Goal: Information Seeking & Learning: Find specific fact

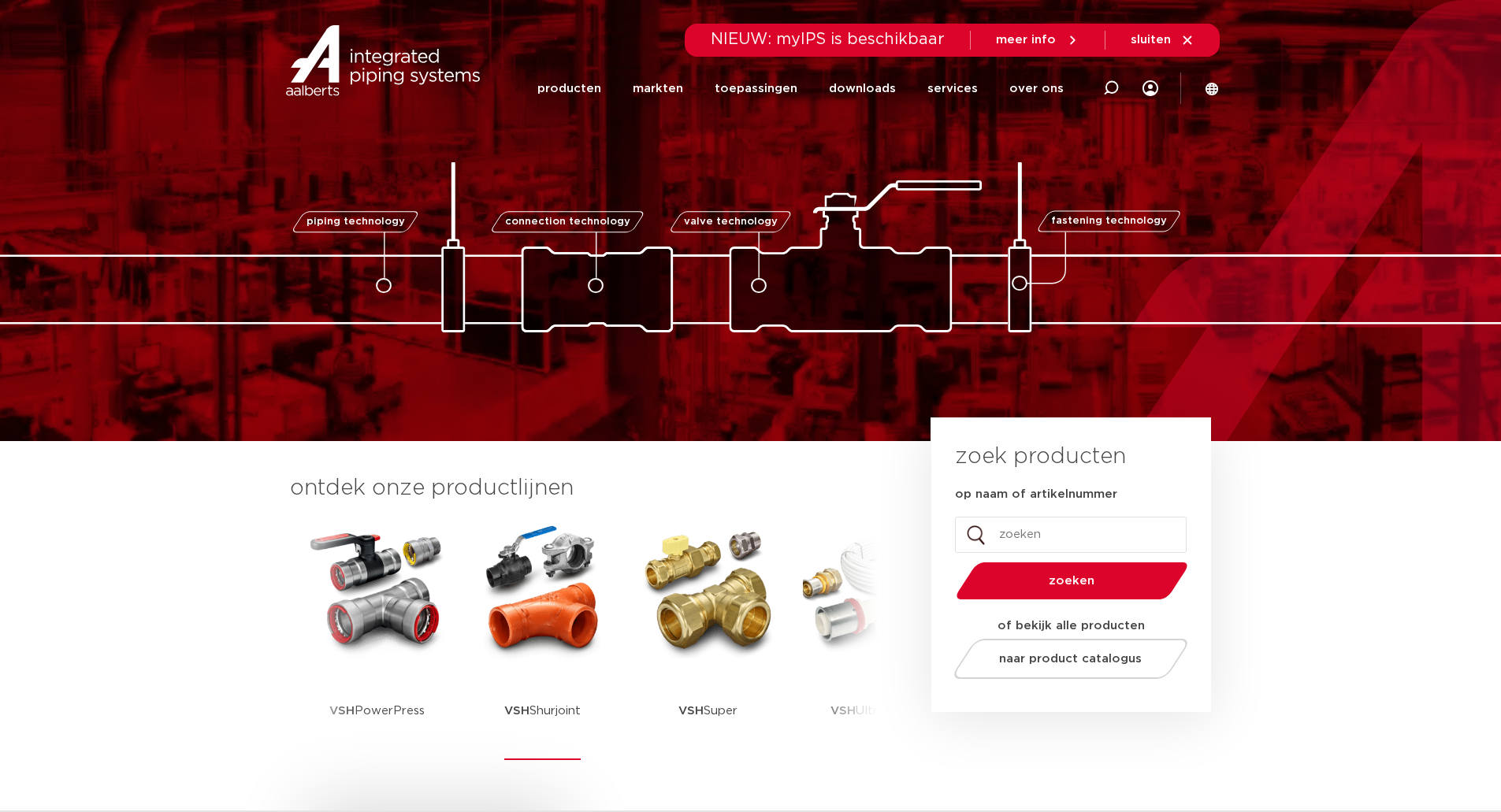
click at [568, 618] on img at bounding box center [543, 590] width 141 height 141
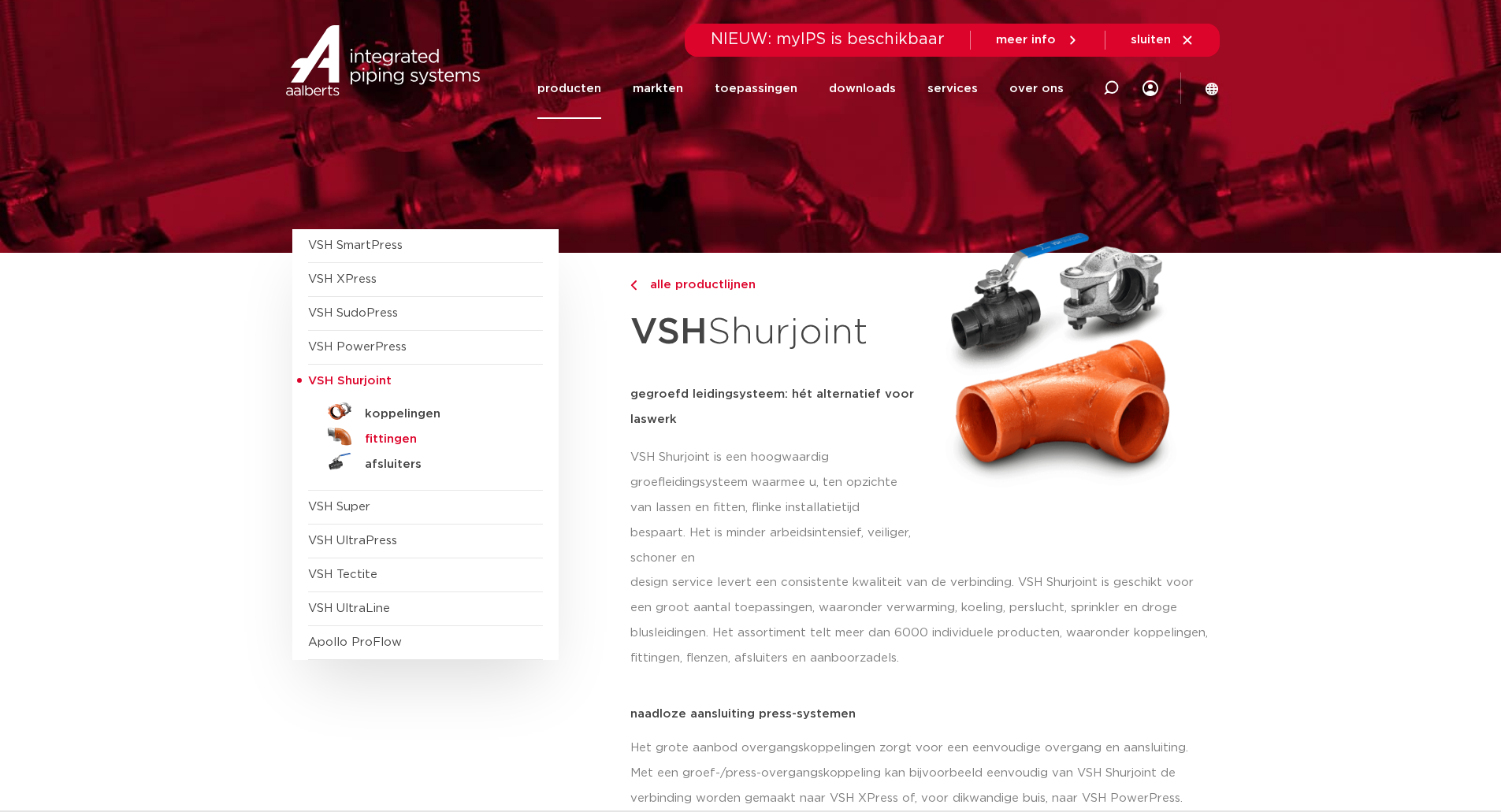
click at [390, 442] on h5 "fittingen" at bounding box center [443, 439] width 156 height 14
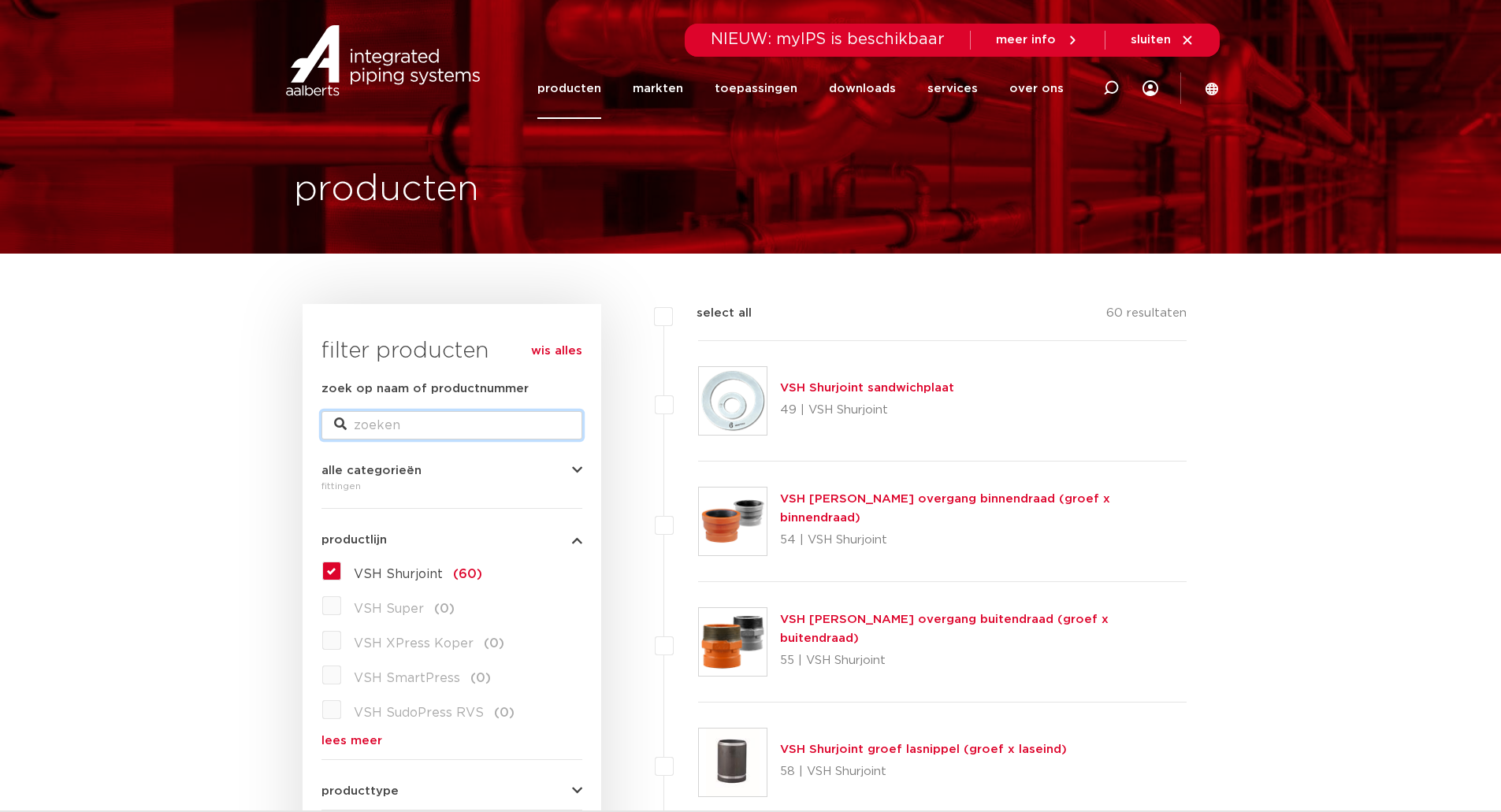
drag, startPoint x: 0, startPoint y: 0, endPoint x: 401, endPoint y: 424, distance: 583.6
click at [401, 424] on input "zoek op naam of productnummer" at bounding box center [452, 425] width 261 height 29
type input "7721"
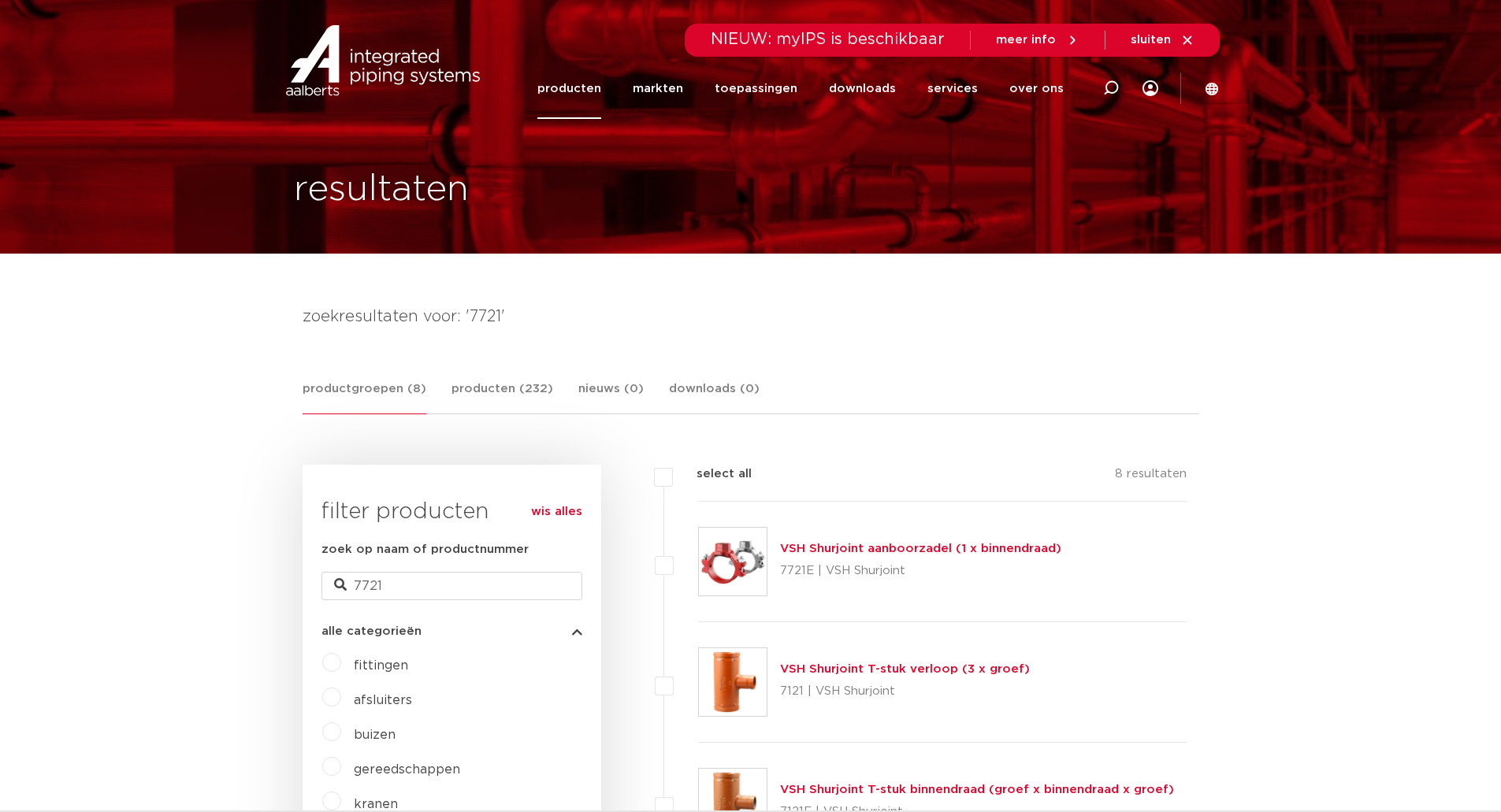
click at [832, 545] on link "VSH Shurjoint aanboorzadel (1 x binnendraad)" at bounding box center [921, 548] width 281 height 12
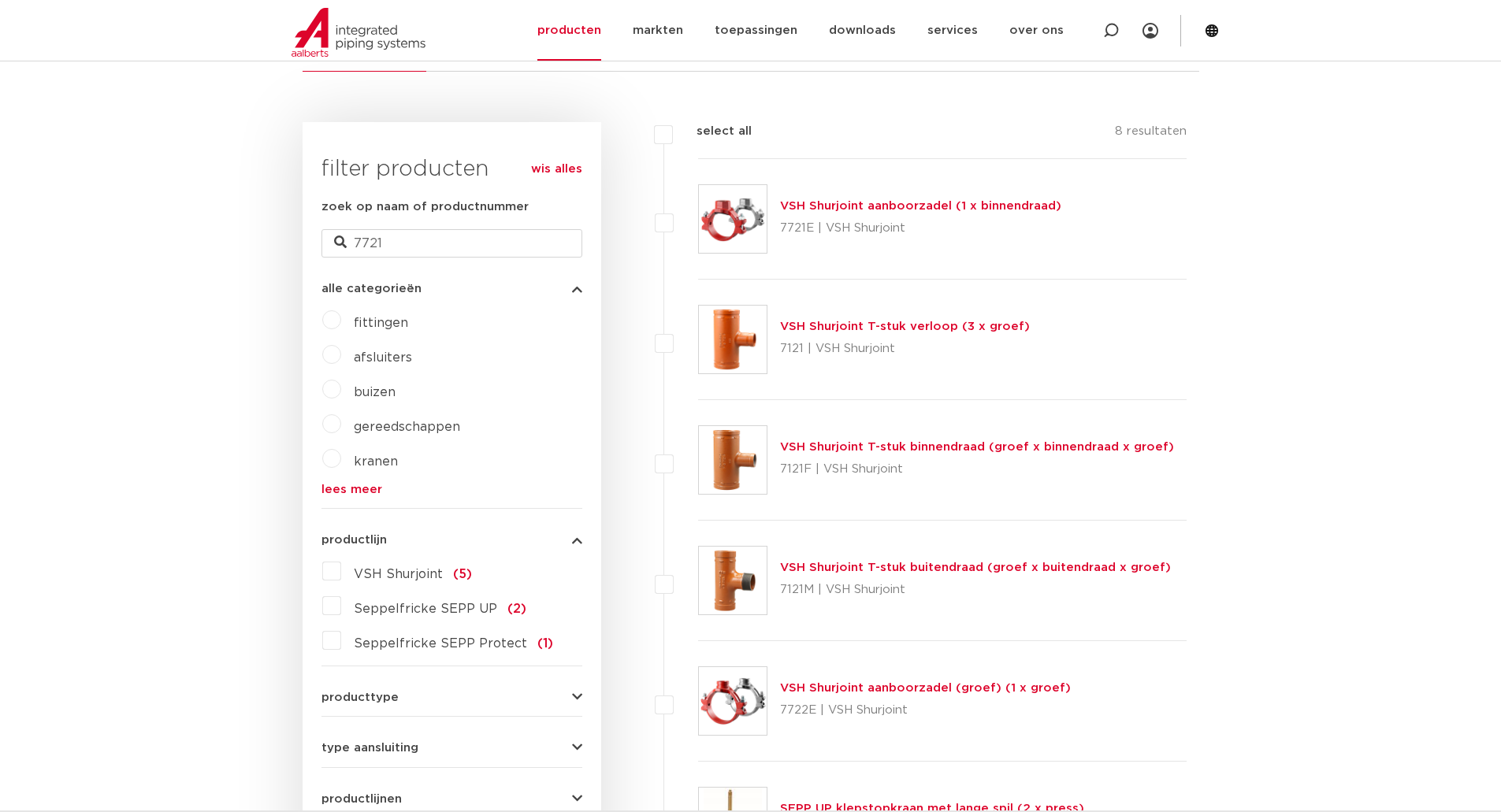
scroll to position [315, 0]
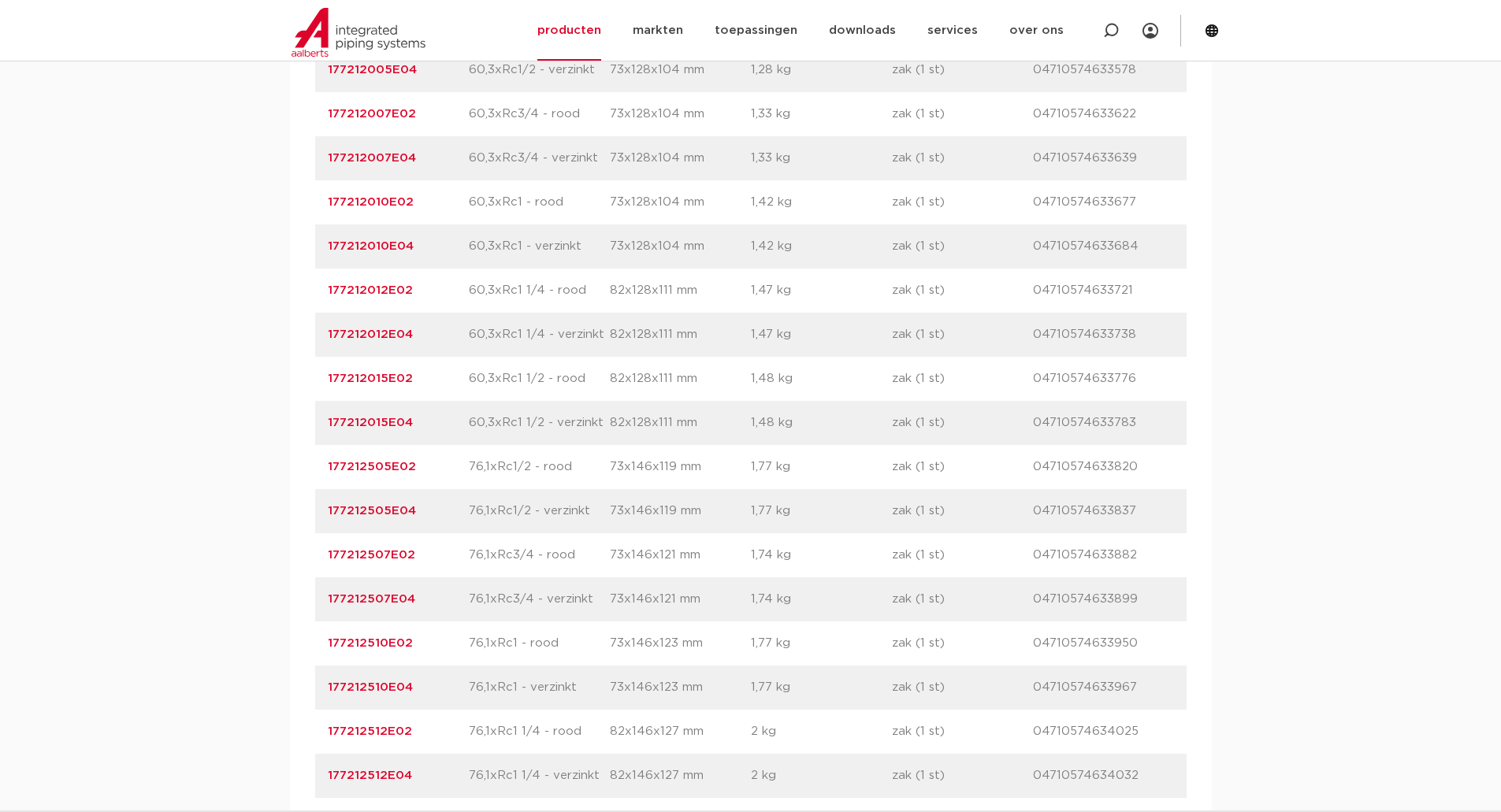
scroll to position [1260, 0]
drag, startPoint x: 434, startPoint y: 377, endPoint x: 304, endPoint y: 393, distance: 131.0
copy link "177212015E02"
click at [365, 39] on img at bounding box center [358, 32] width 134 height 49
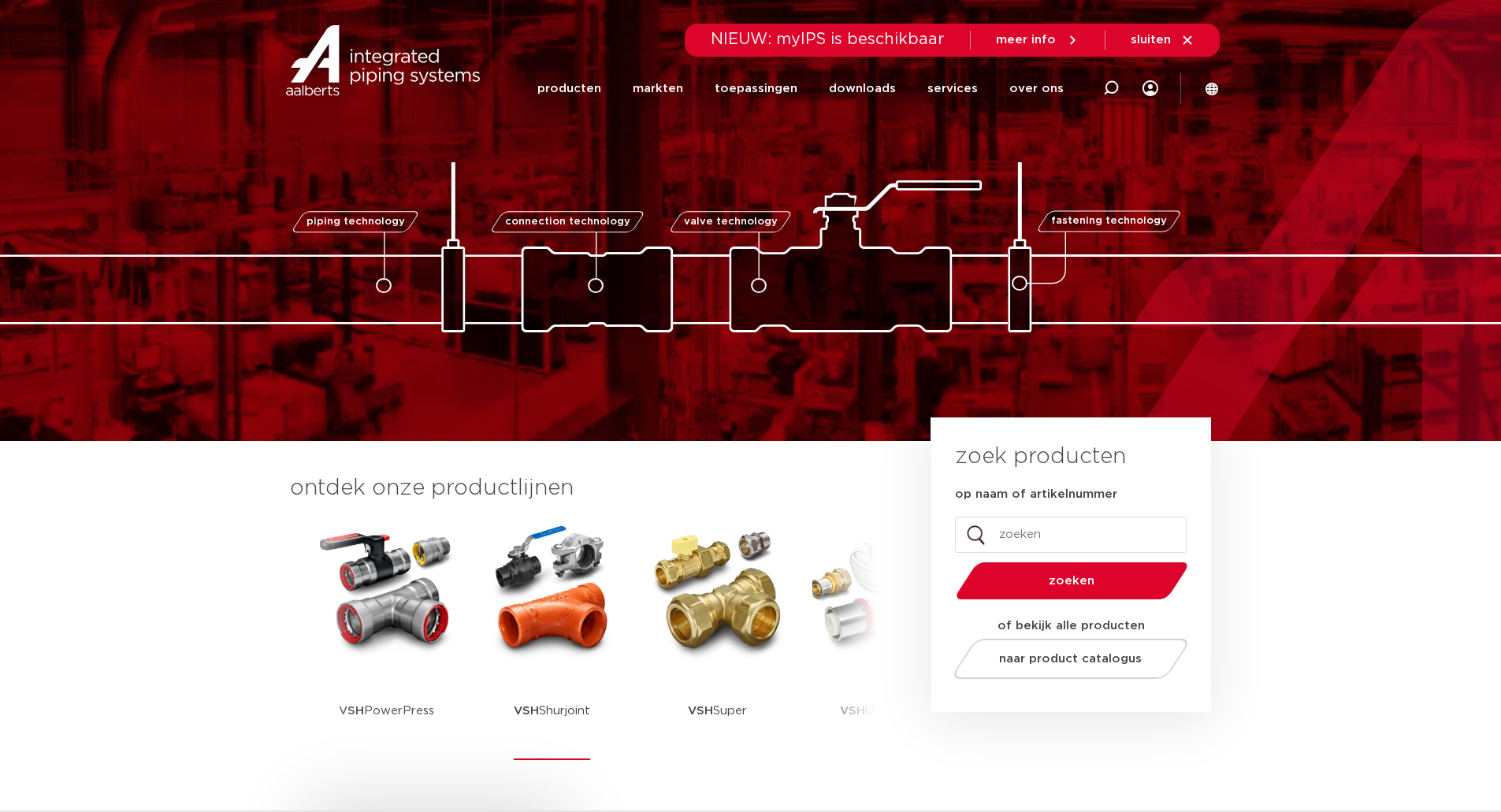
click at [564, 617] on img at bounding box center [552, 590] width 141 height 141
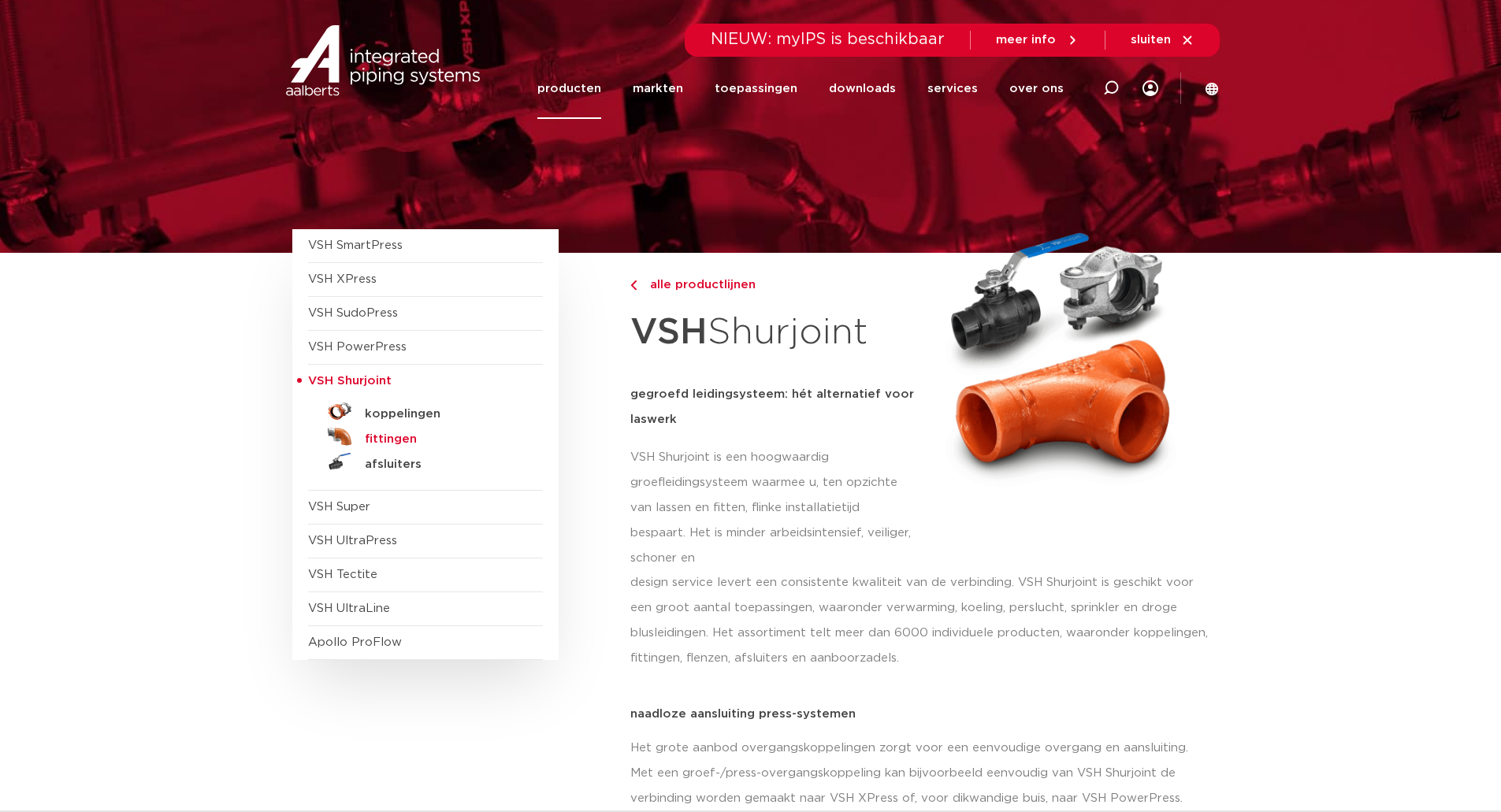
click at [397, 439] on h5 "fittingen" at bounding box center [443, 439] width 156 height 14
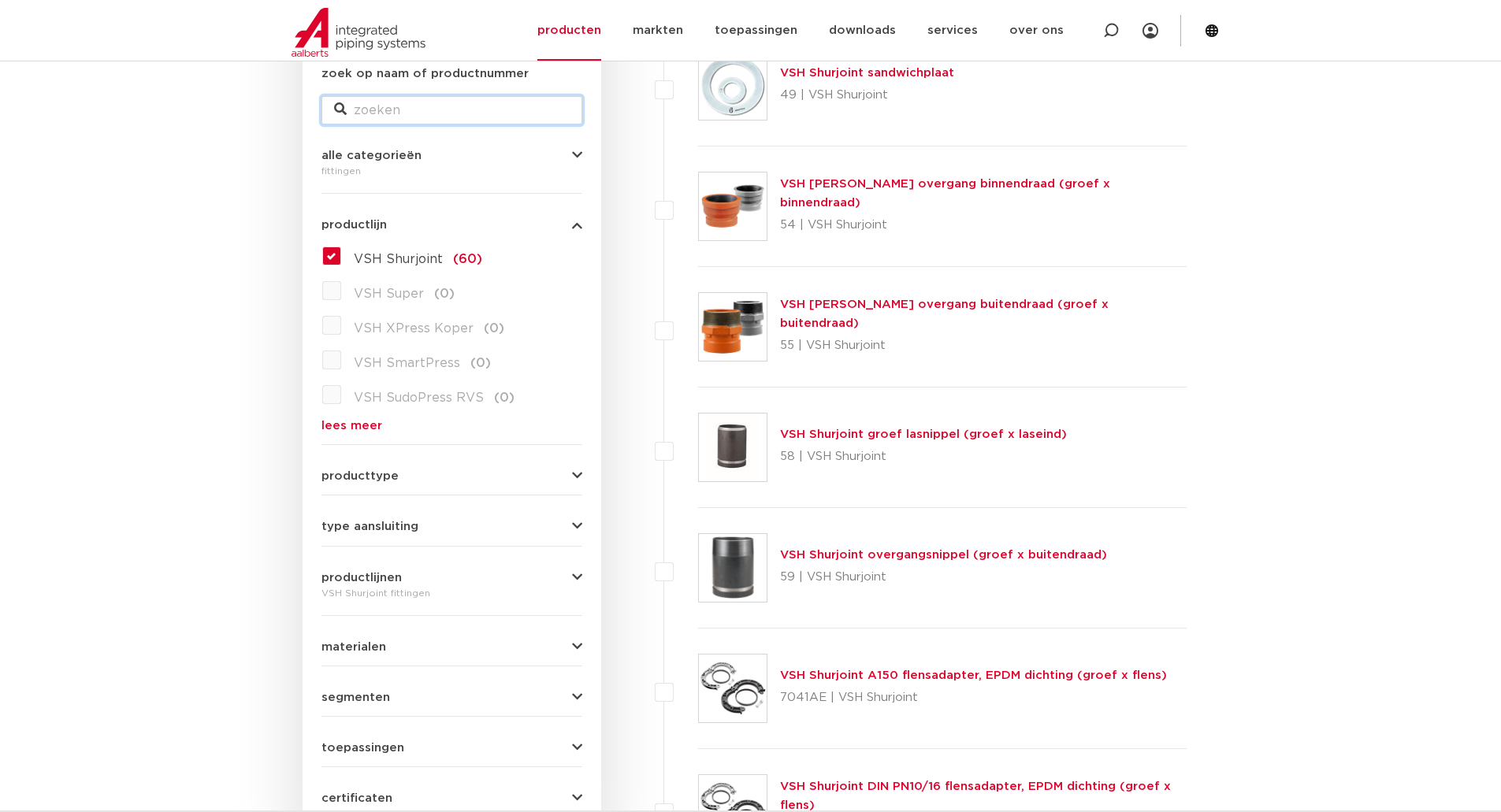
click at [382, 114] on input "zoek op naam of productnummer" at bounding box center [452, 110] width 261 height 29
type input "7721"
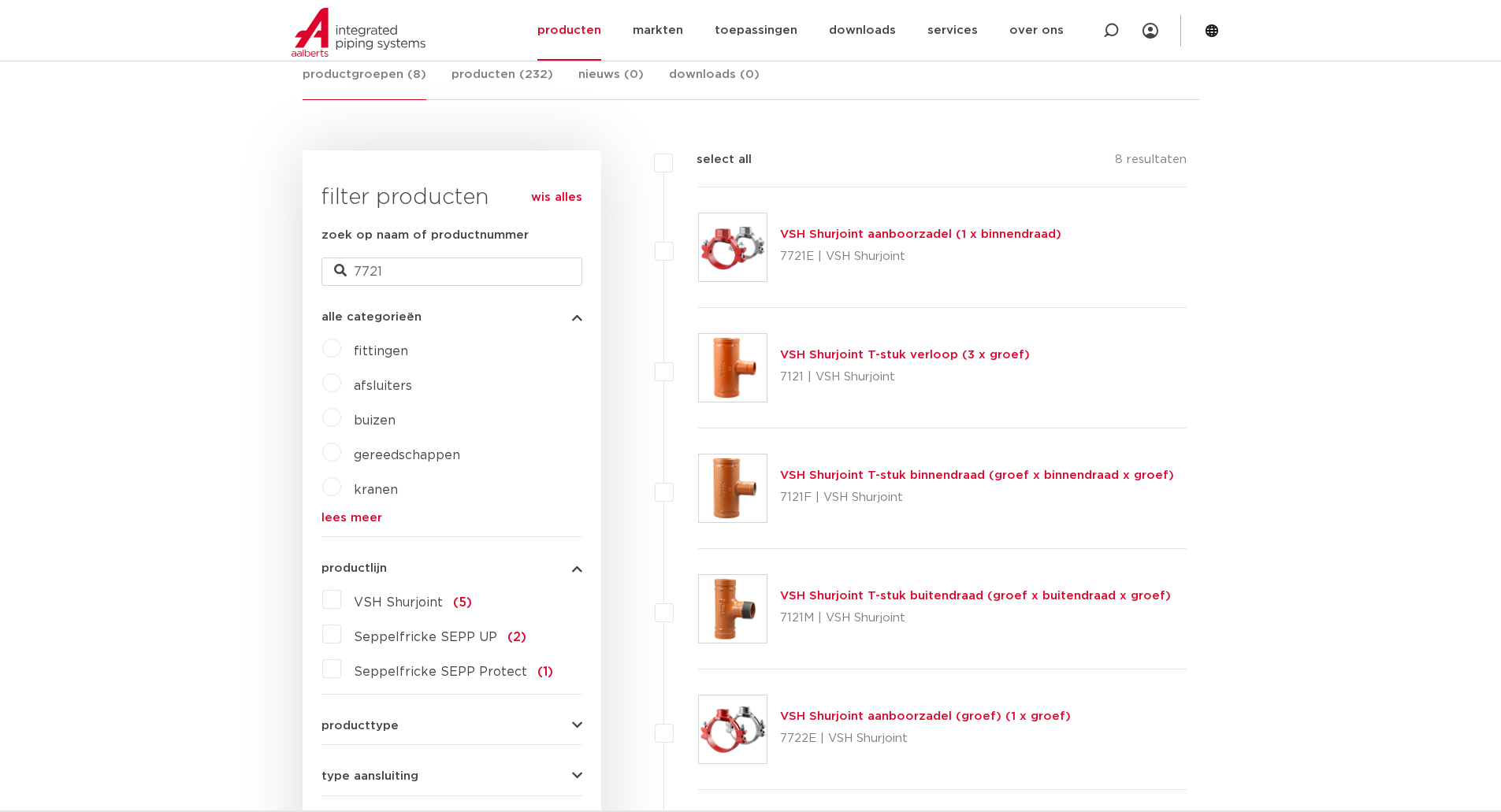
scroll to position [315, 0]
click at [853, 234] on link "VSH Shurjoint aanboorzadel (1 x binnendraad)" at bounding box center [921, 233] width 281 height 12
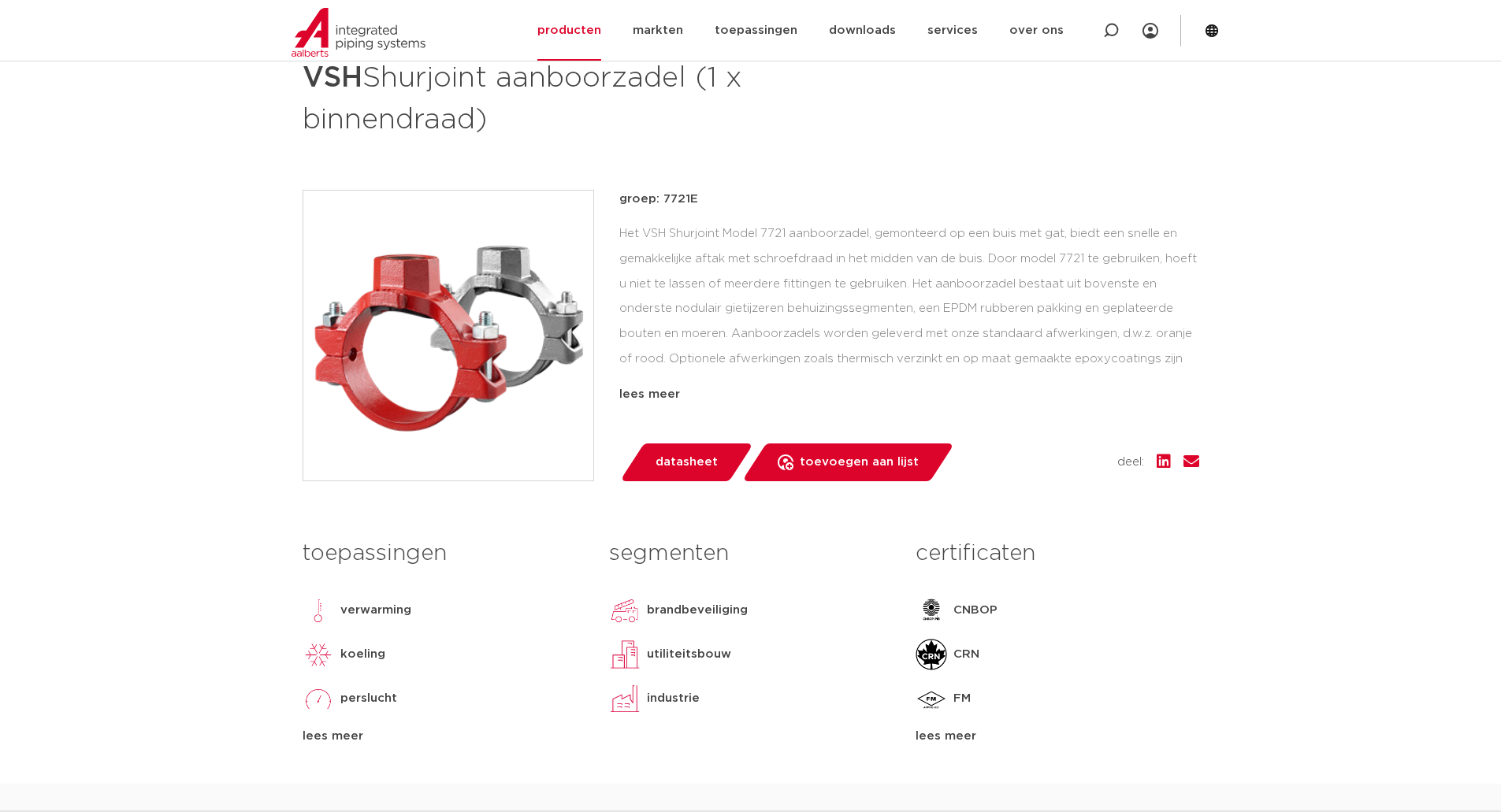
scroll to position [630, 0]
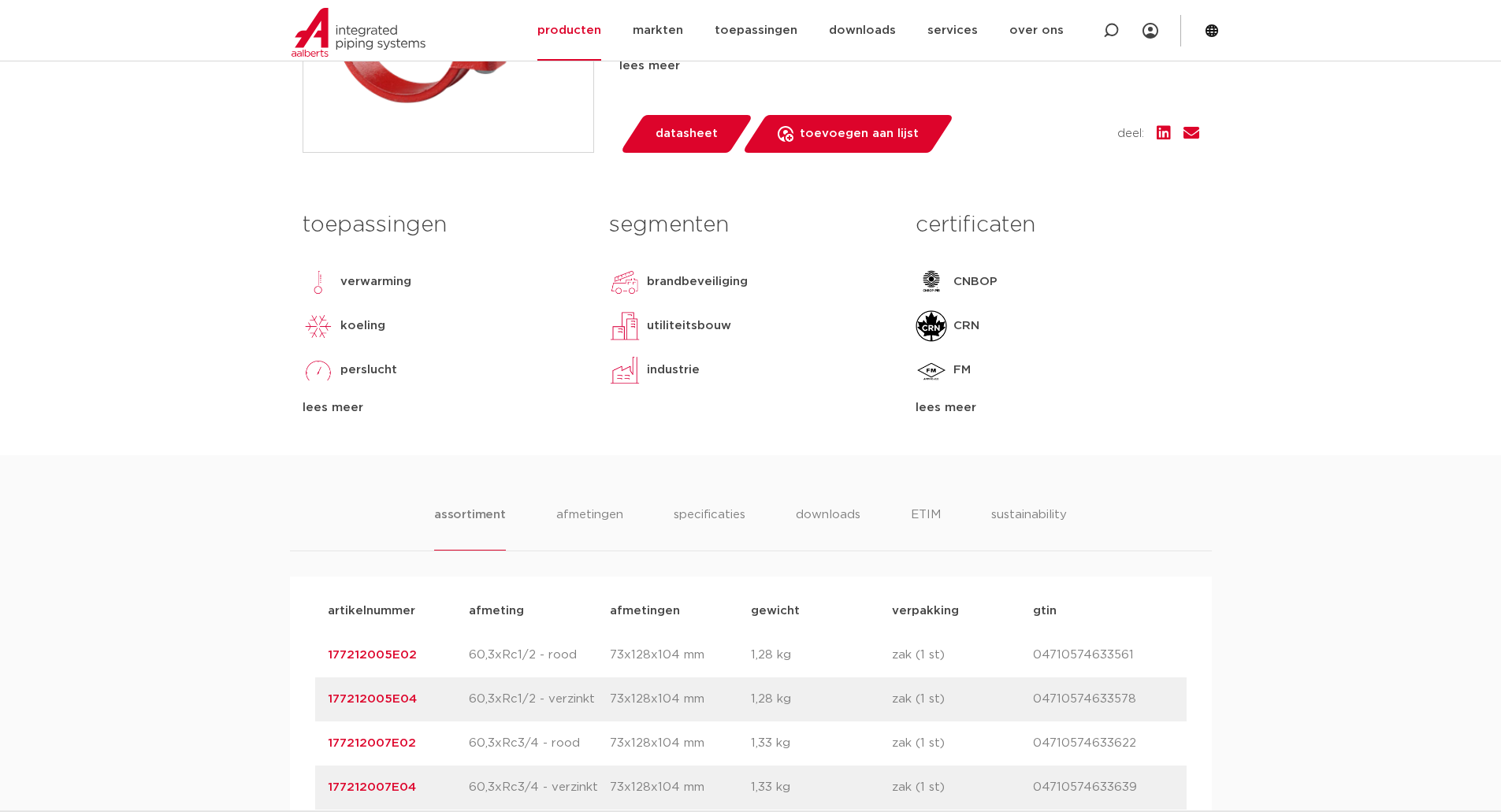
click at [952, 409] on div "lees meer" at bounding box center [1056, 407] width 283 height 18
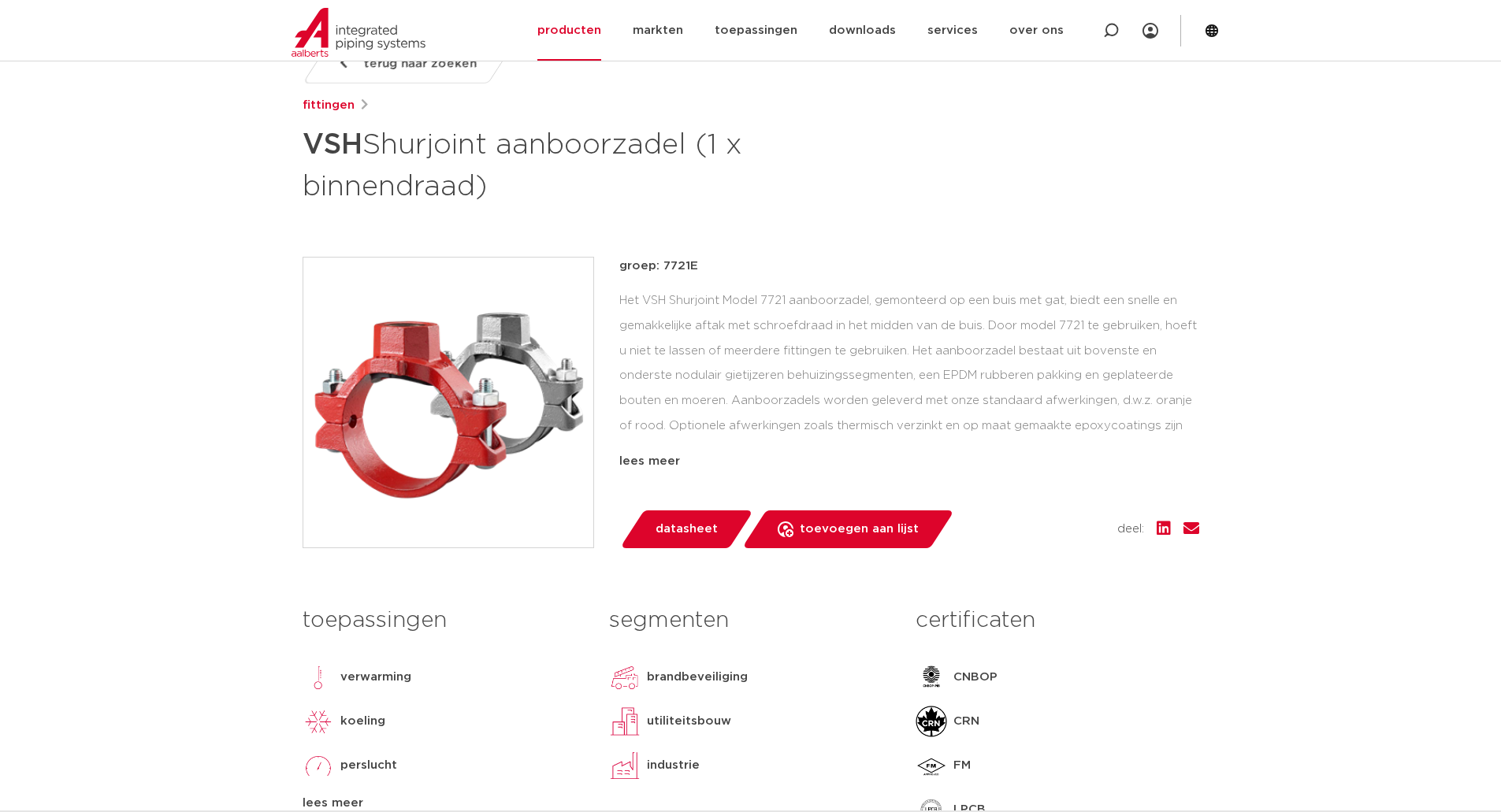
scroll to position [236, 0]
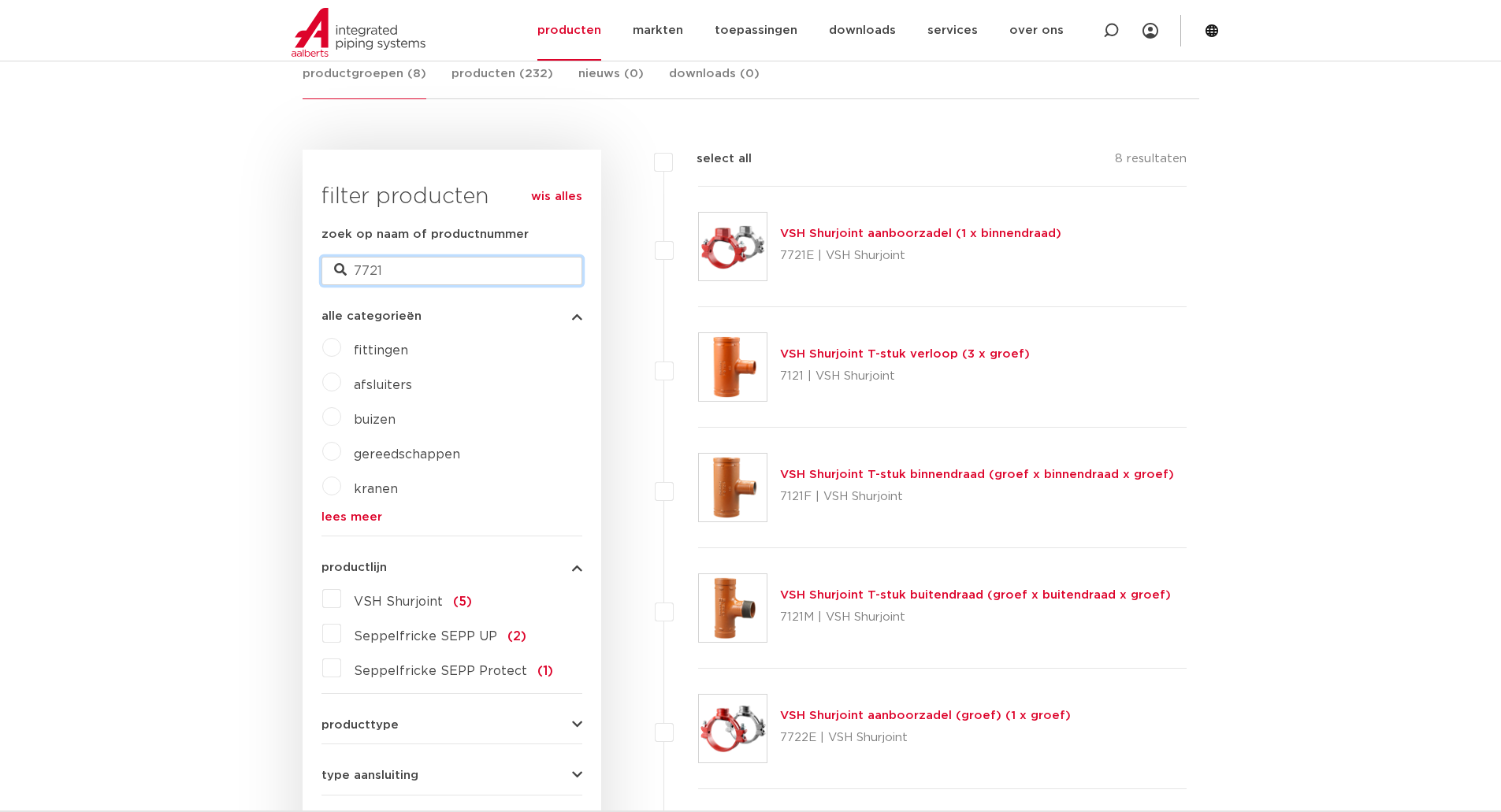
click at [473, 280] on input "7721" at bounding box center [452, 271] width 261 height 29
type input "7722"
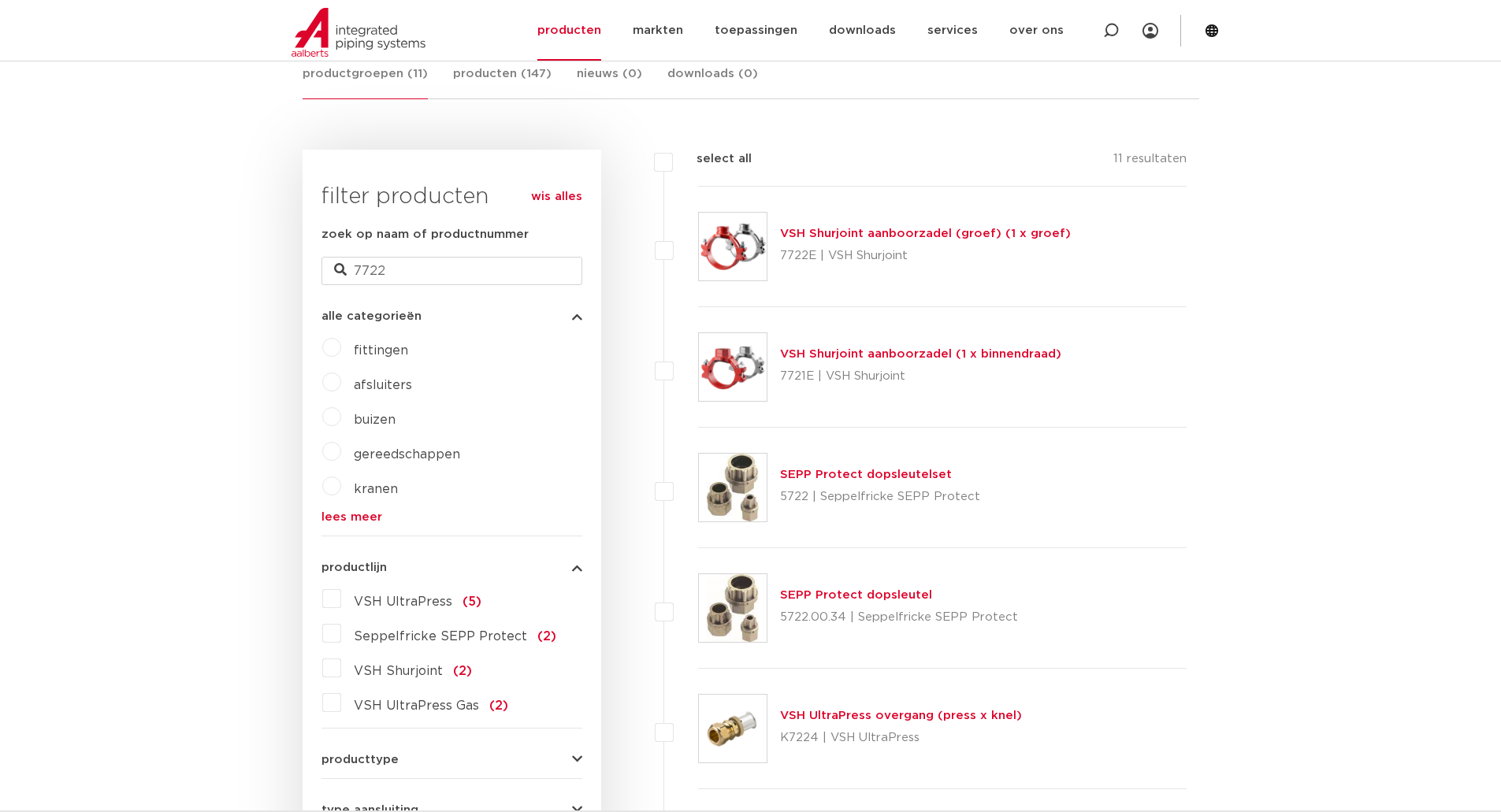
click at [842, 227] on link "VSH Shurjoint aanboorzadel (groef) (1 x groef)" at bounding box center [925, 233] width 291 height 12
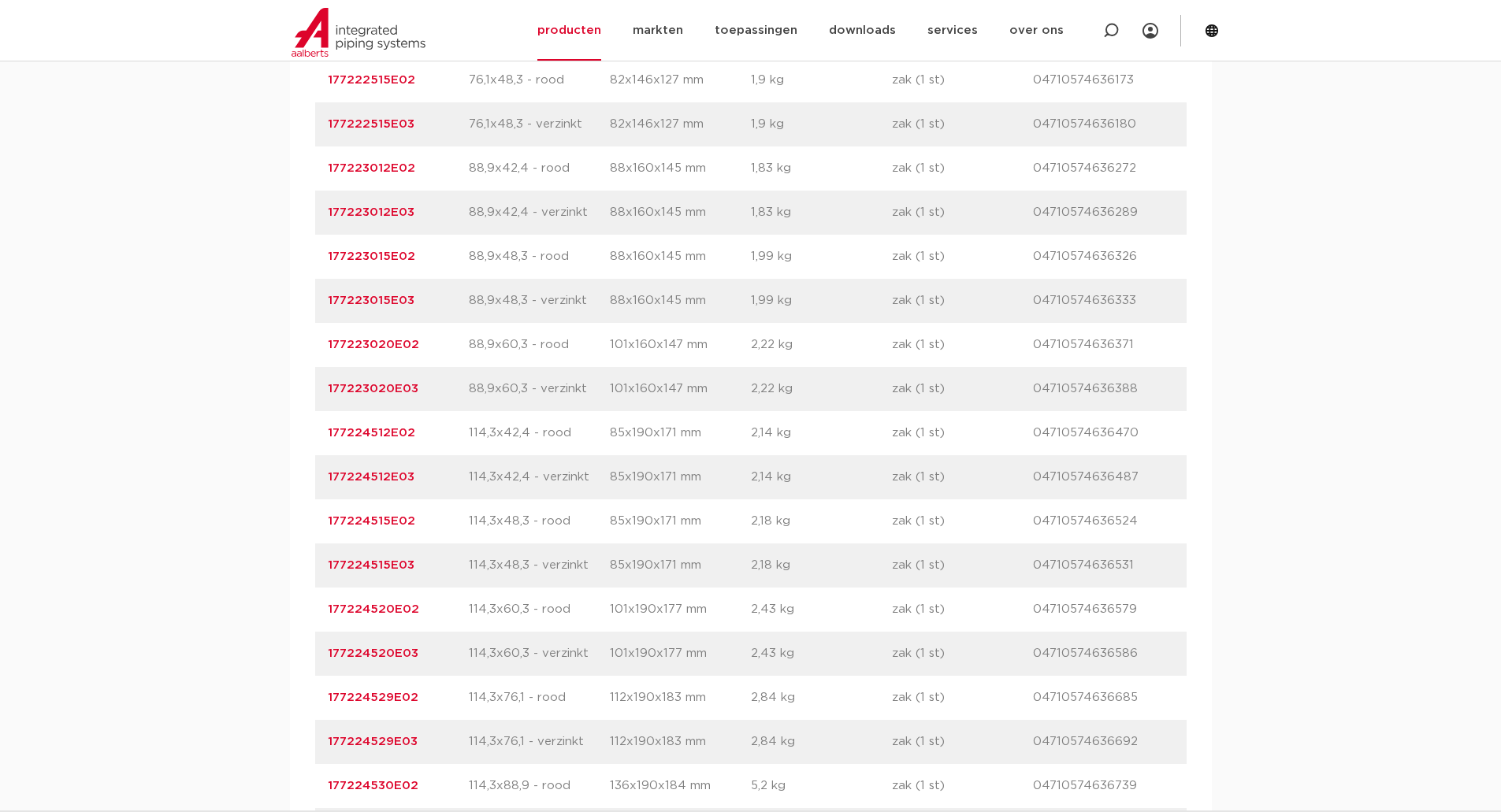
scroll to position [1496, 0]
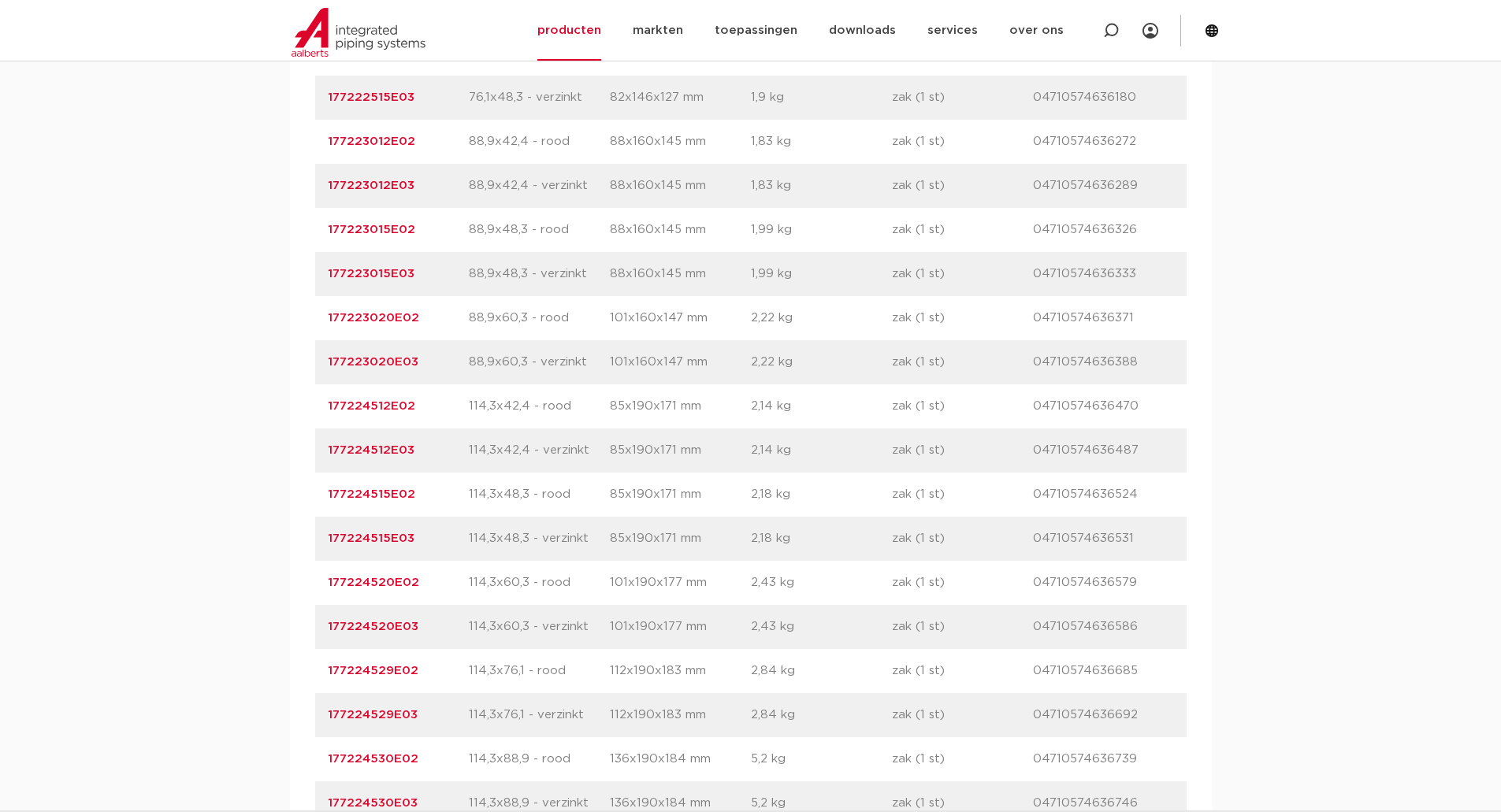
drag, startPoint x: 441, startPoint y: 578, endPoint x: 315, endPoint y: 588, distance: 126.4
click at [315, 588] on div "artikelnummer 177224520E02 afmeting 114,3x60,3 - rood afmetingen 101x190x177 mm…" at bounding box center [750, 583] width 872 height 44
copy link "177224520E02"
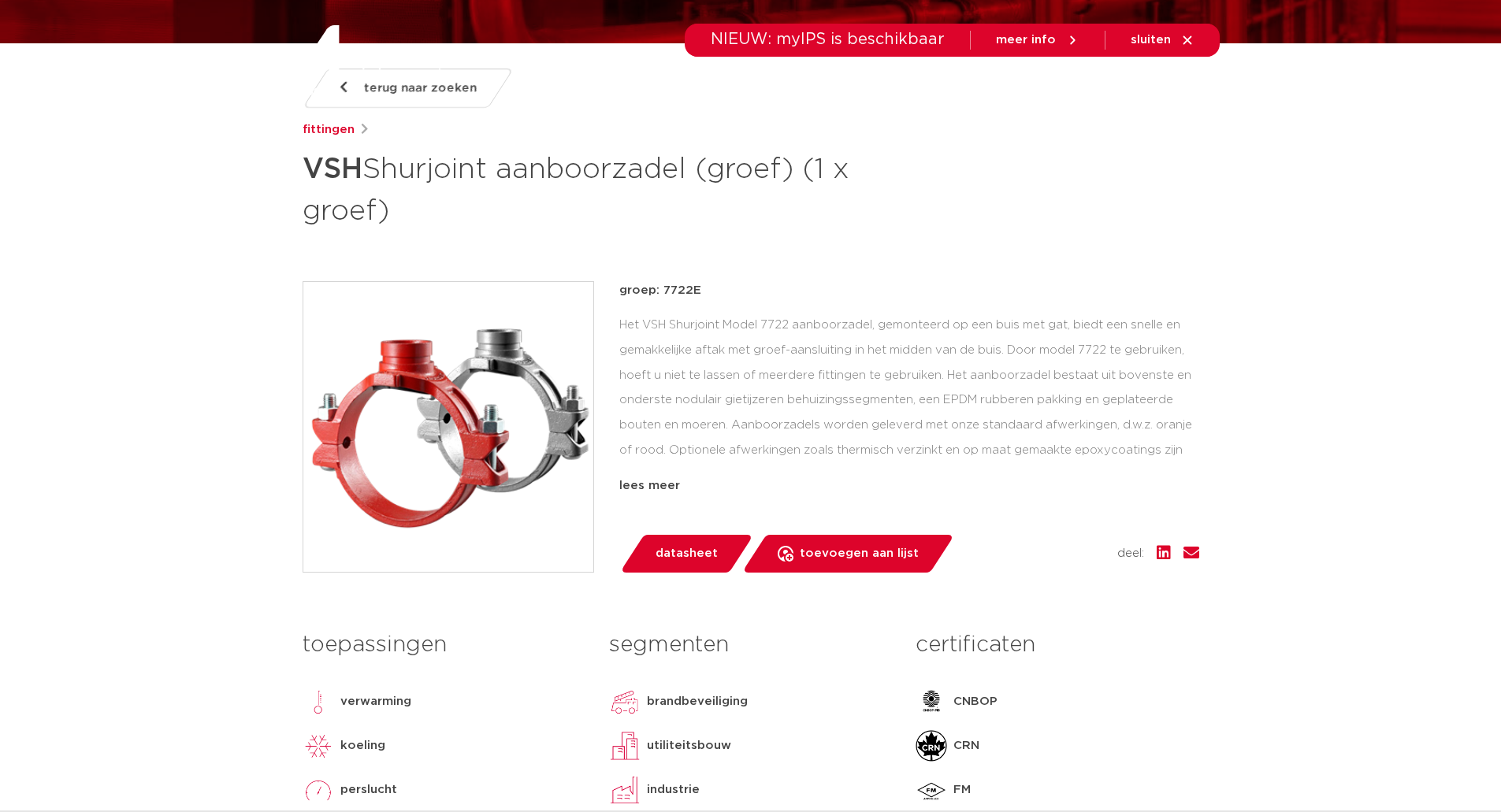
scroll to position [472, 0]
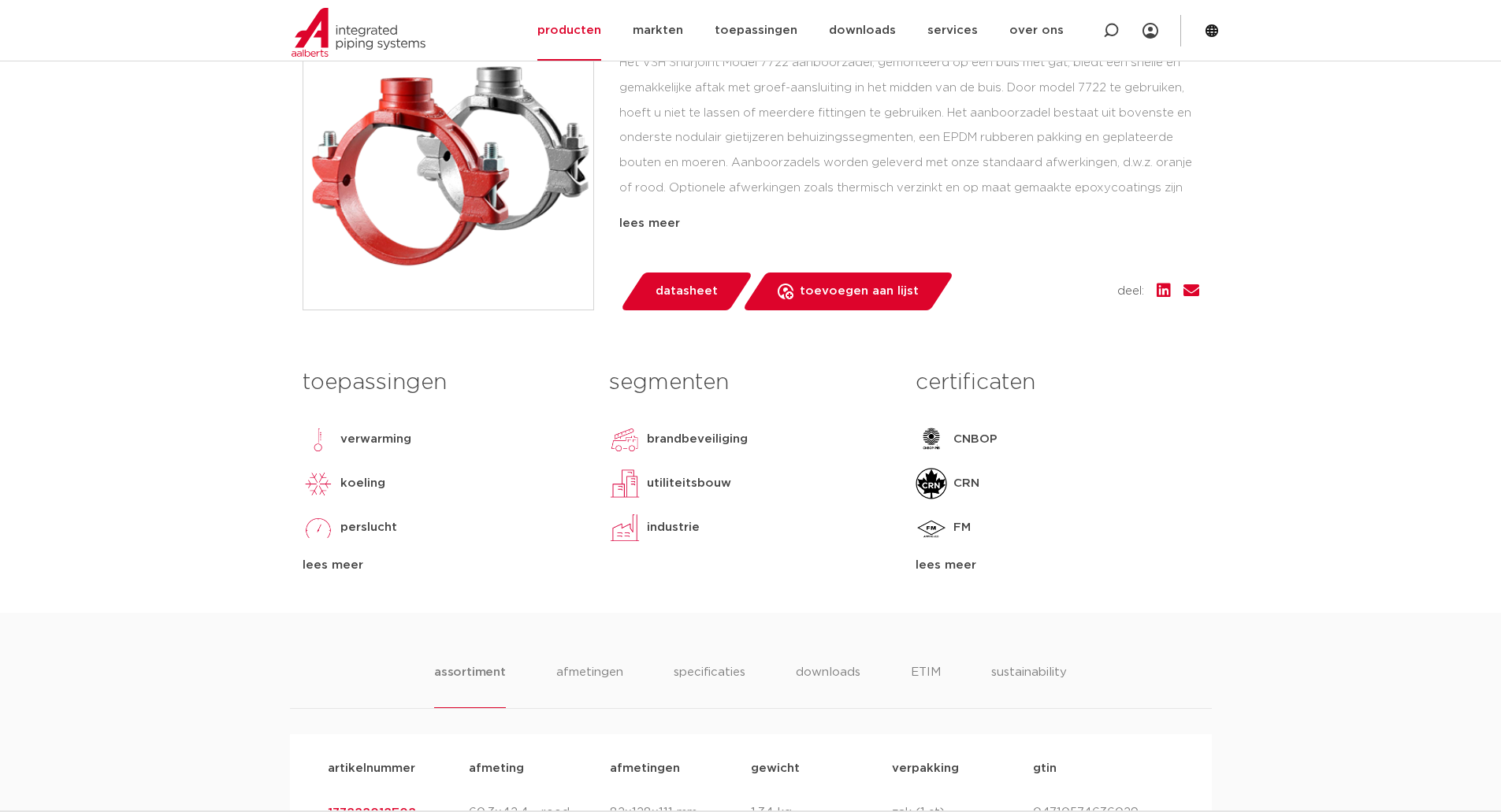
click at [966, 560] on div "lees meer" at bounding box center [1056, 565] width 283 height 18
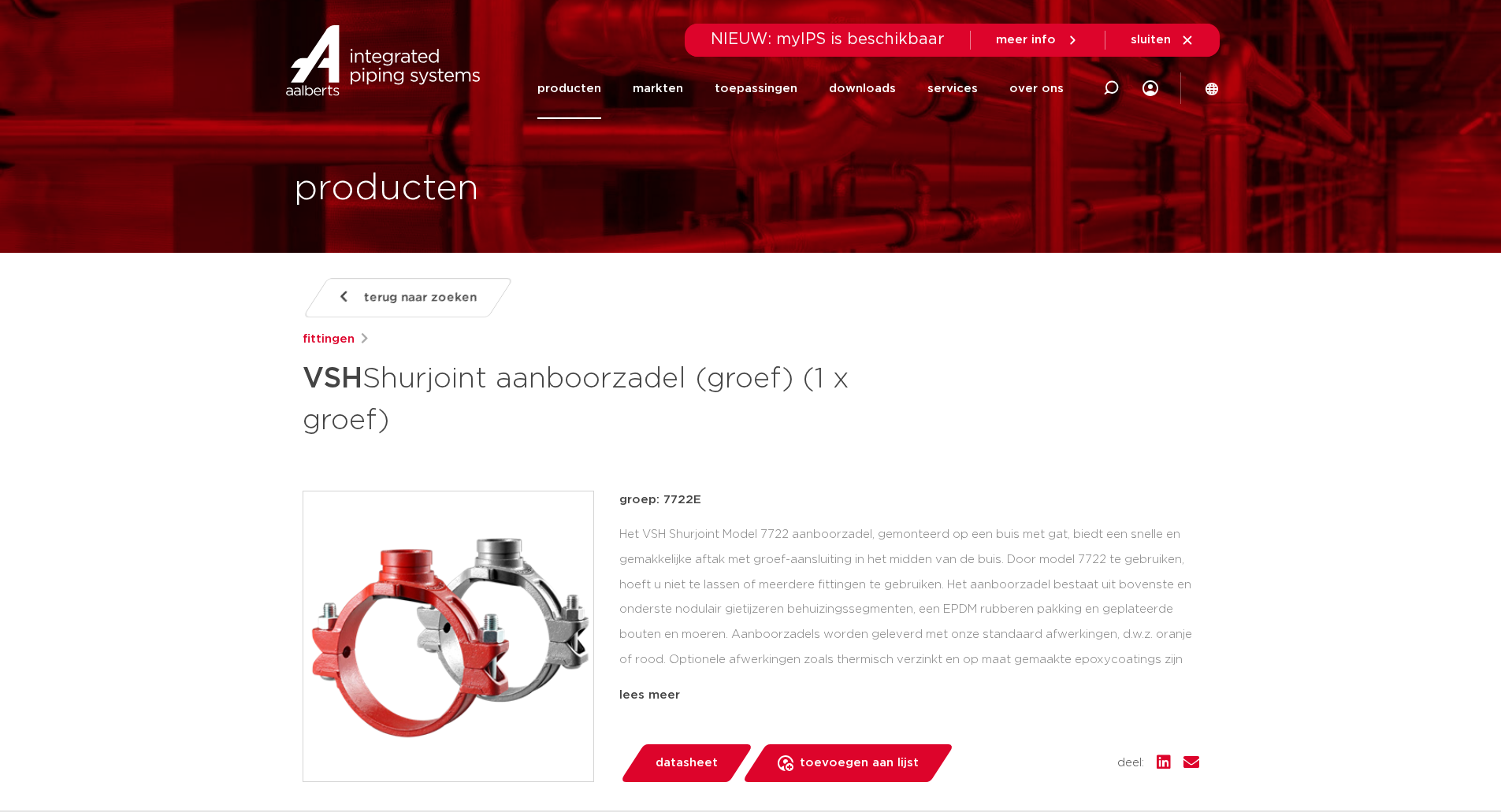
scroll to position [0, 0]
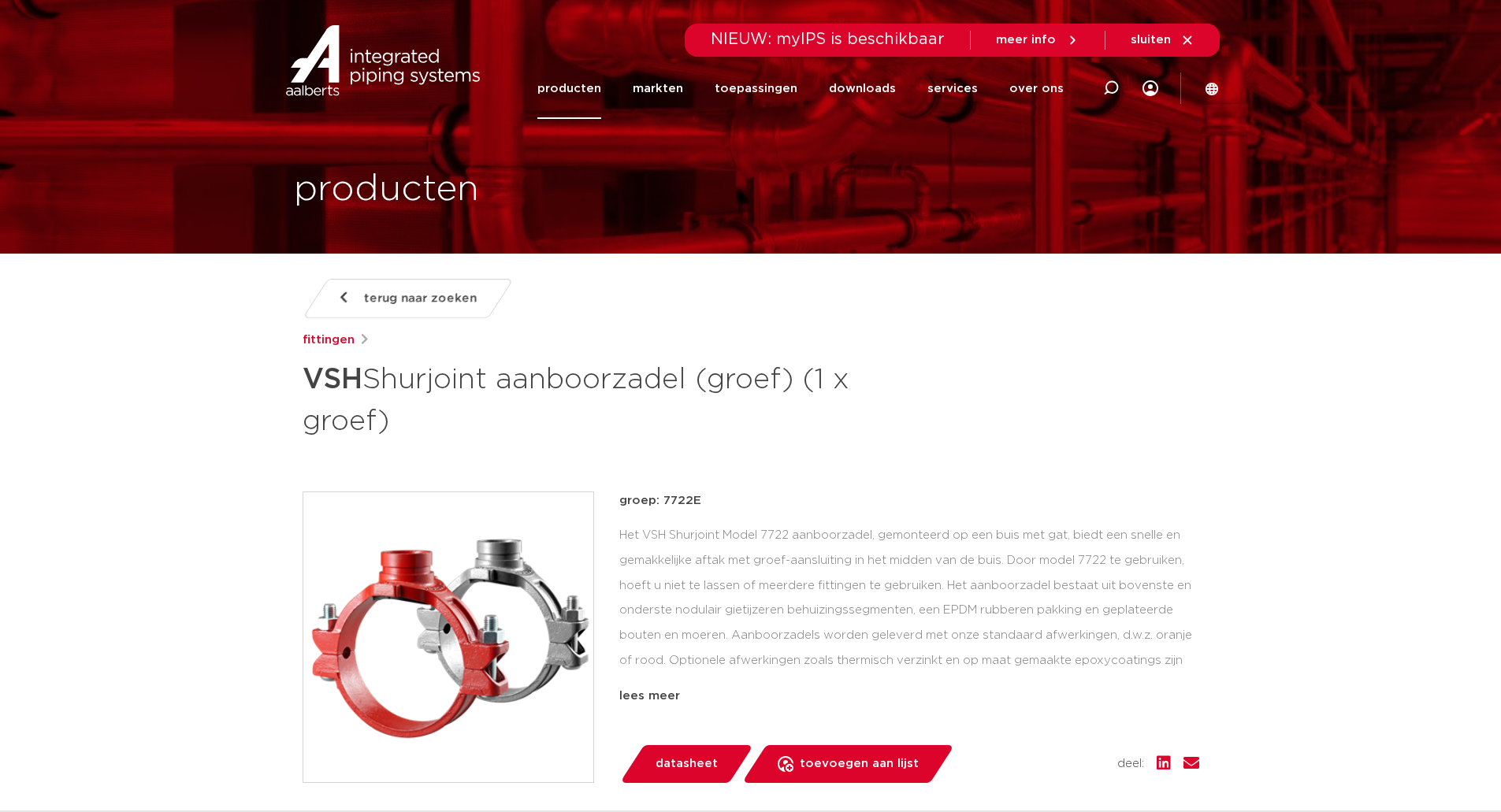
click at [420, 301] on span "terug naar zoeken" at bounding box center [421, 297] width 113 height 25
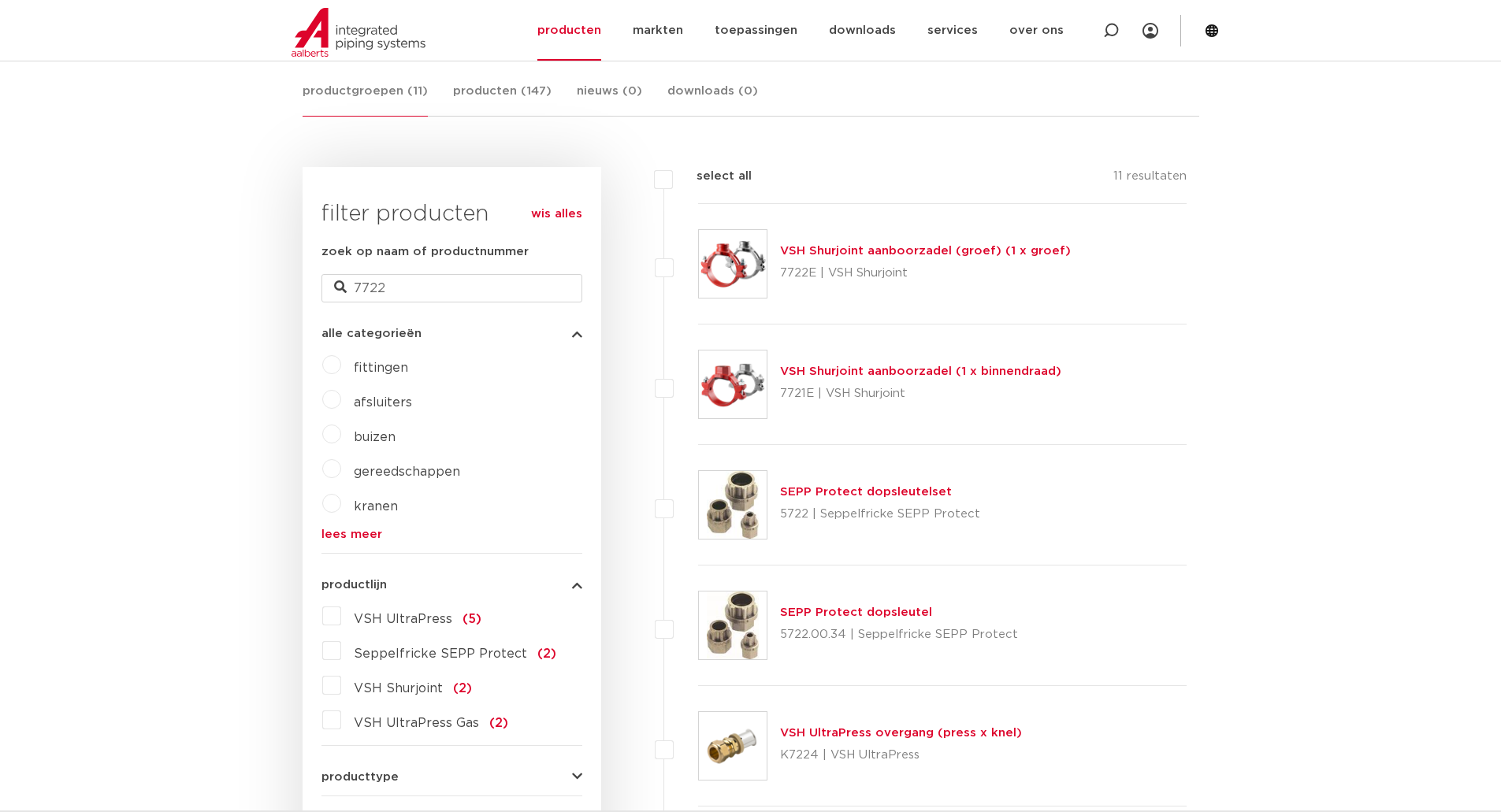
scroll to position [315, 0]
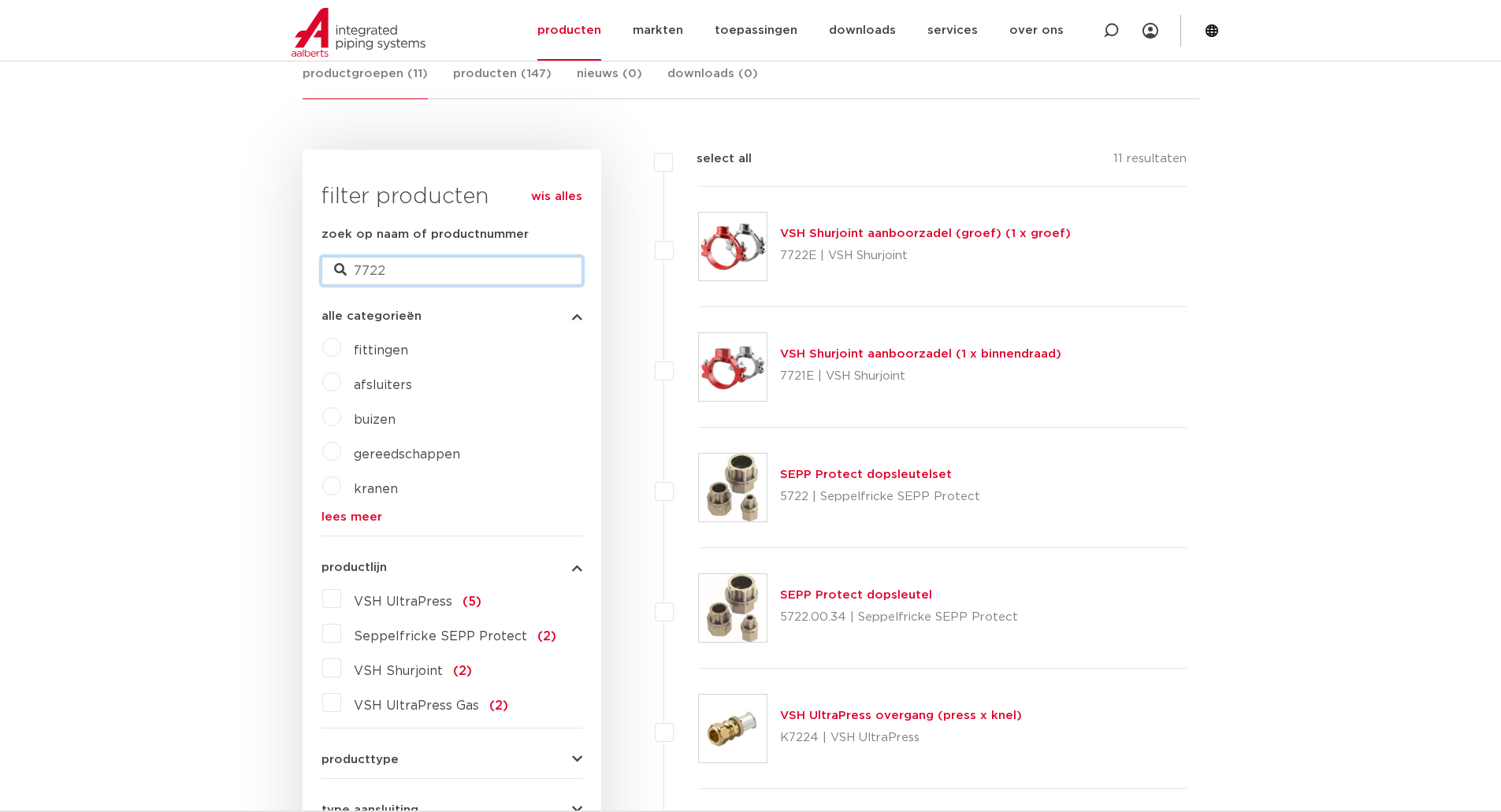
drag, startPoint x: 409, startPoint y: 275, endPoint x: 285, endPoint y: 239, distance: 129.1
type input "seal"
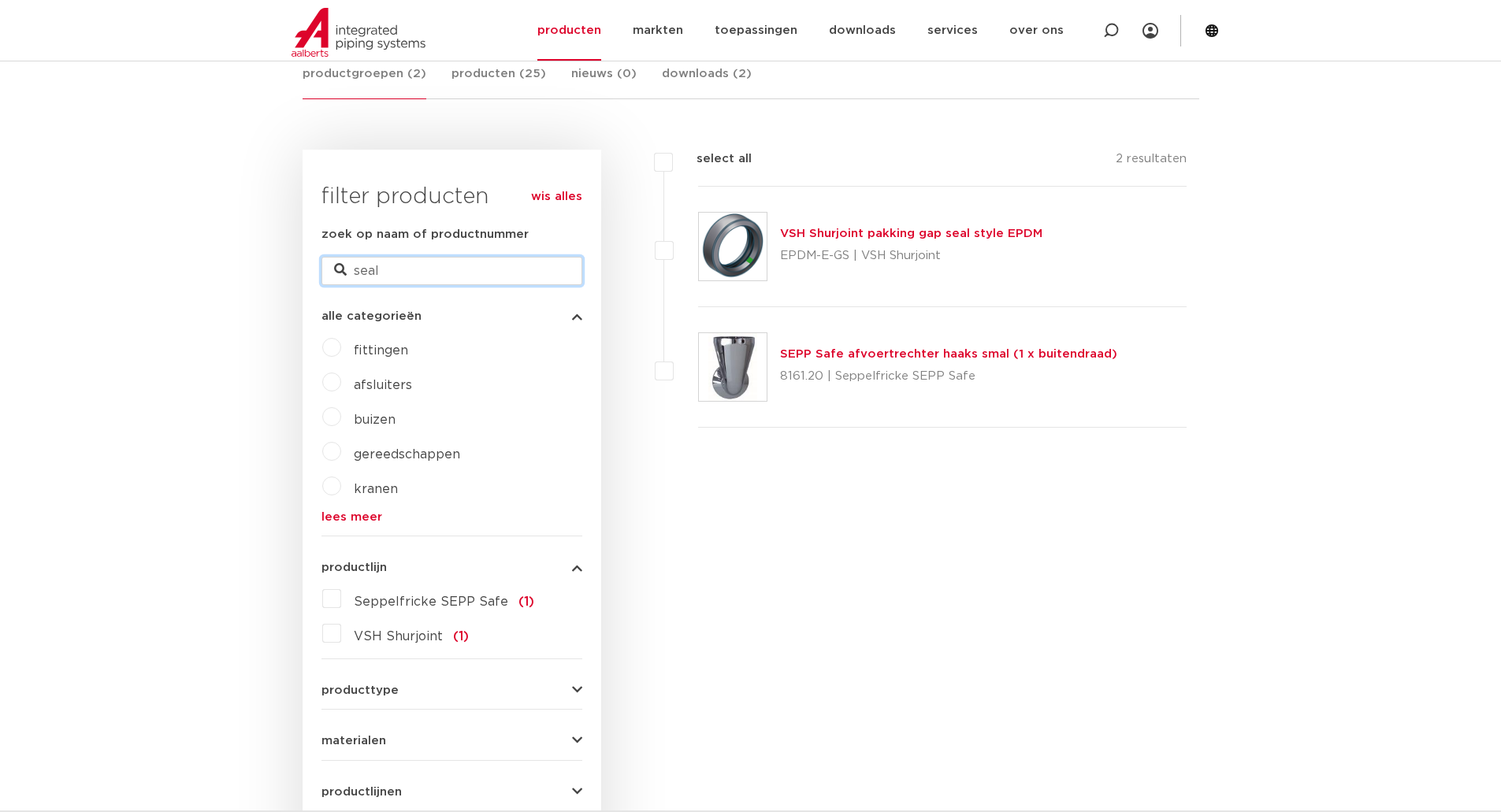
drag, startPoint x: 470, startPoint y: 264, endPoint x: 151, endPoint y: 289, distance: 320.0
click at [154, 291] on body "Zoeken NIEUW: myIPS is beschikbaar meer info sluiten producten markten toepassi…" at bounding box center [750, 776] width 1501 height 2183
type input "EPDM-PW"
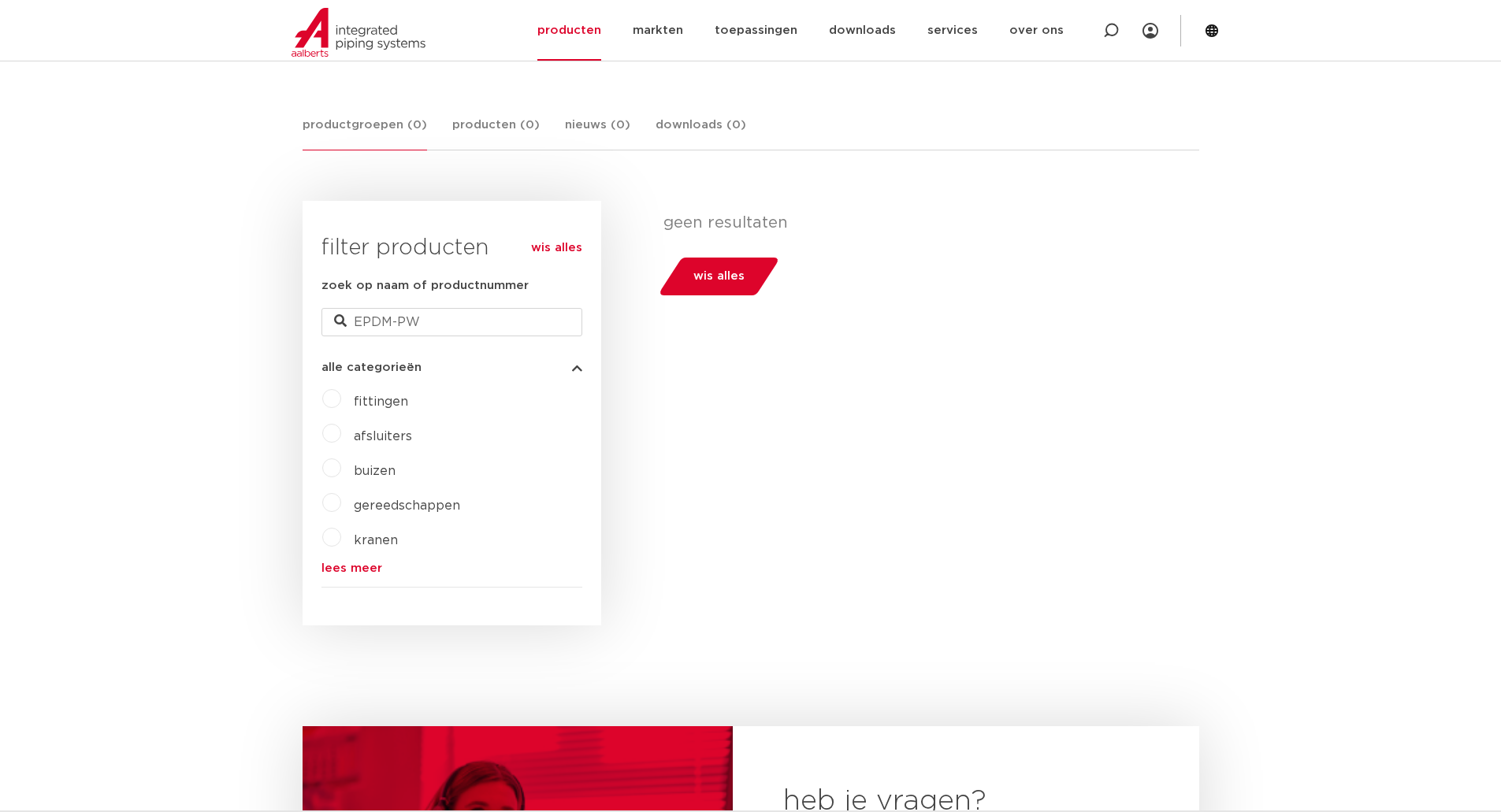
scroll to position [236, 0]
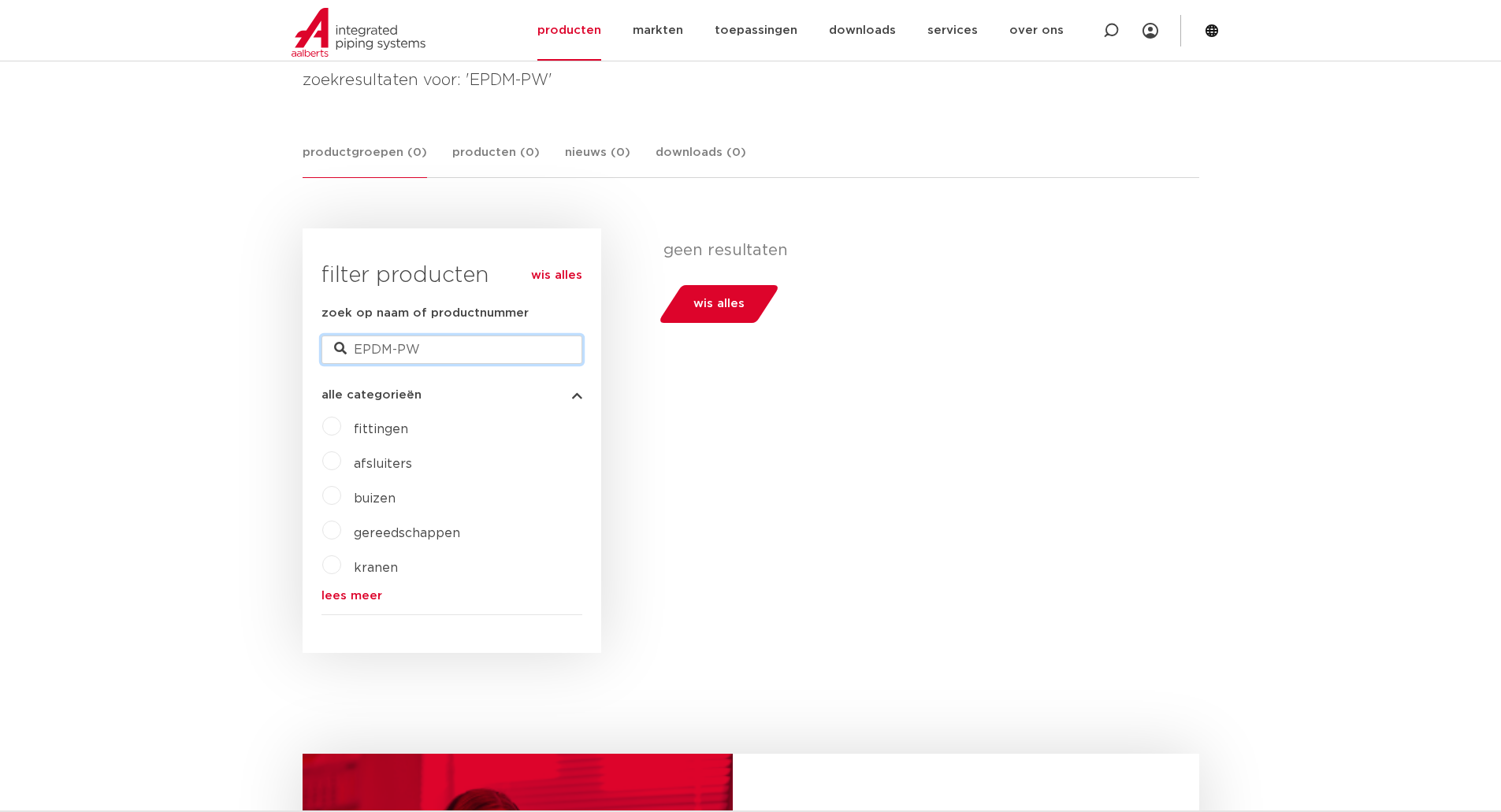
drag, startPoint x: 461, startPoint y: 349, endPoint x: 106, endPoint y: 356, distance: 355.1
click at [107, 356] on body "Zoeken NIEUW: myIPS is beschikbaar meer info sluiten producten markten toepassi…" at bounding box center [750, 667] width 1501 height 1807
paste input "SG05E0012"
type input "SG05E0012"
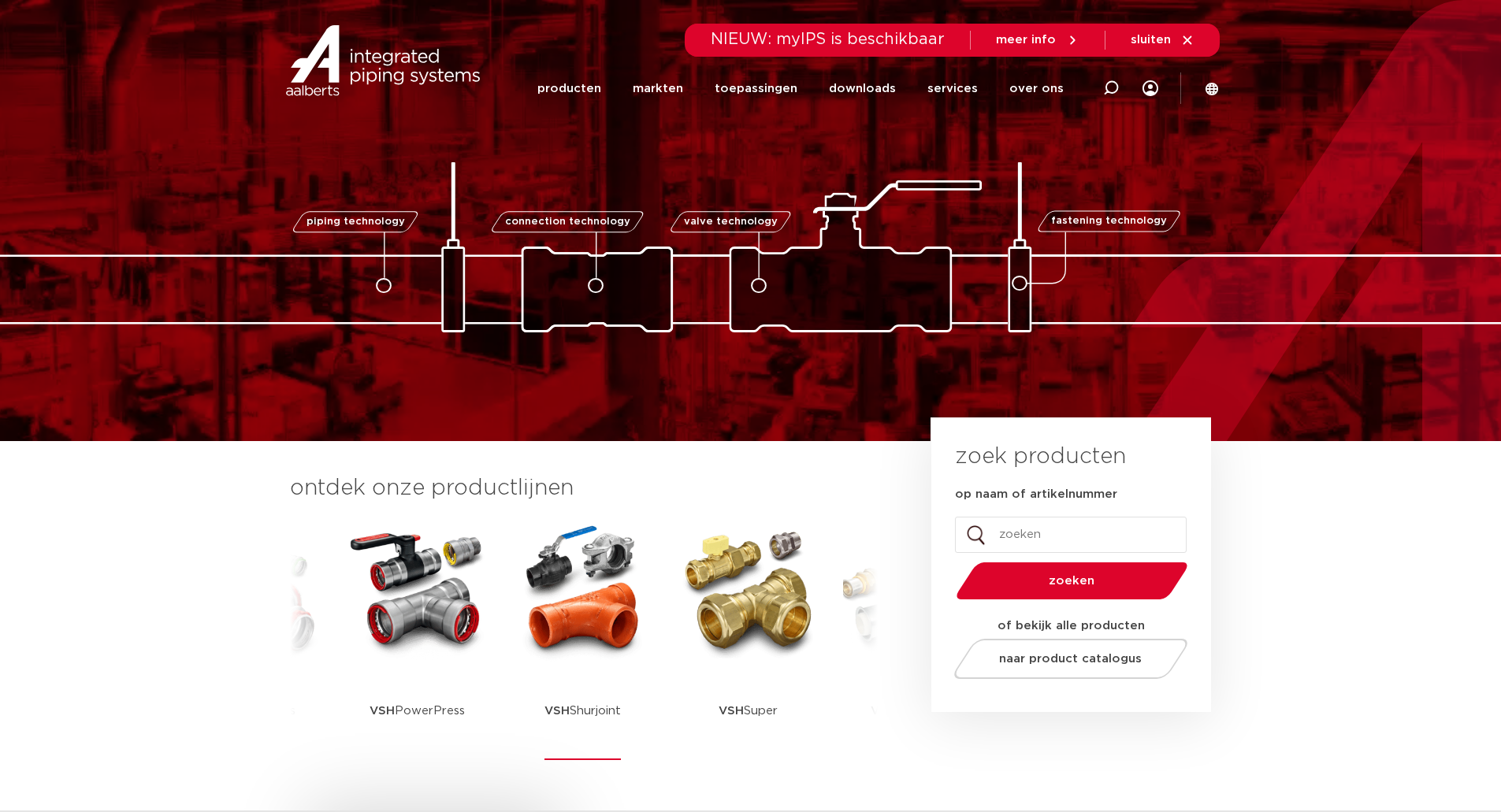
click at [551, 611] on img at bounding box center [582, 590] width 141 height 141
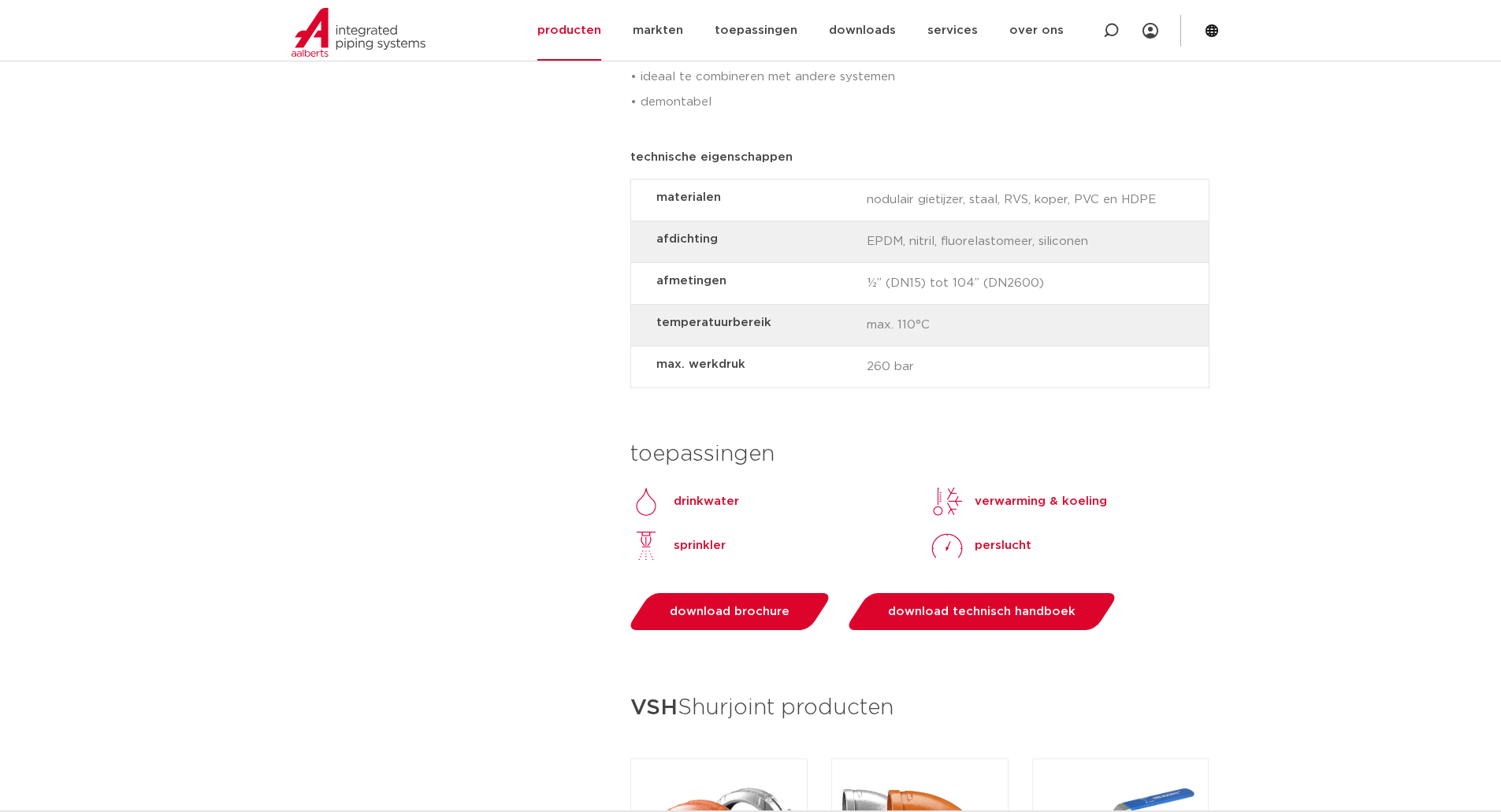
scroll to position [1182, 0]
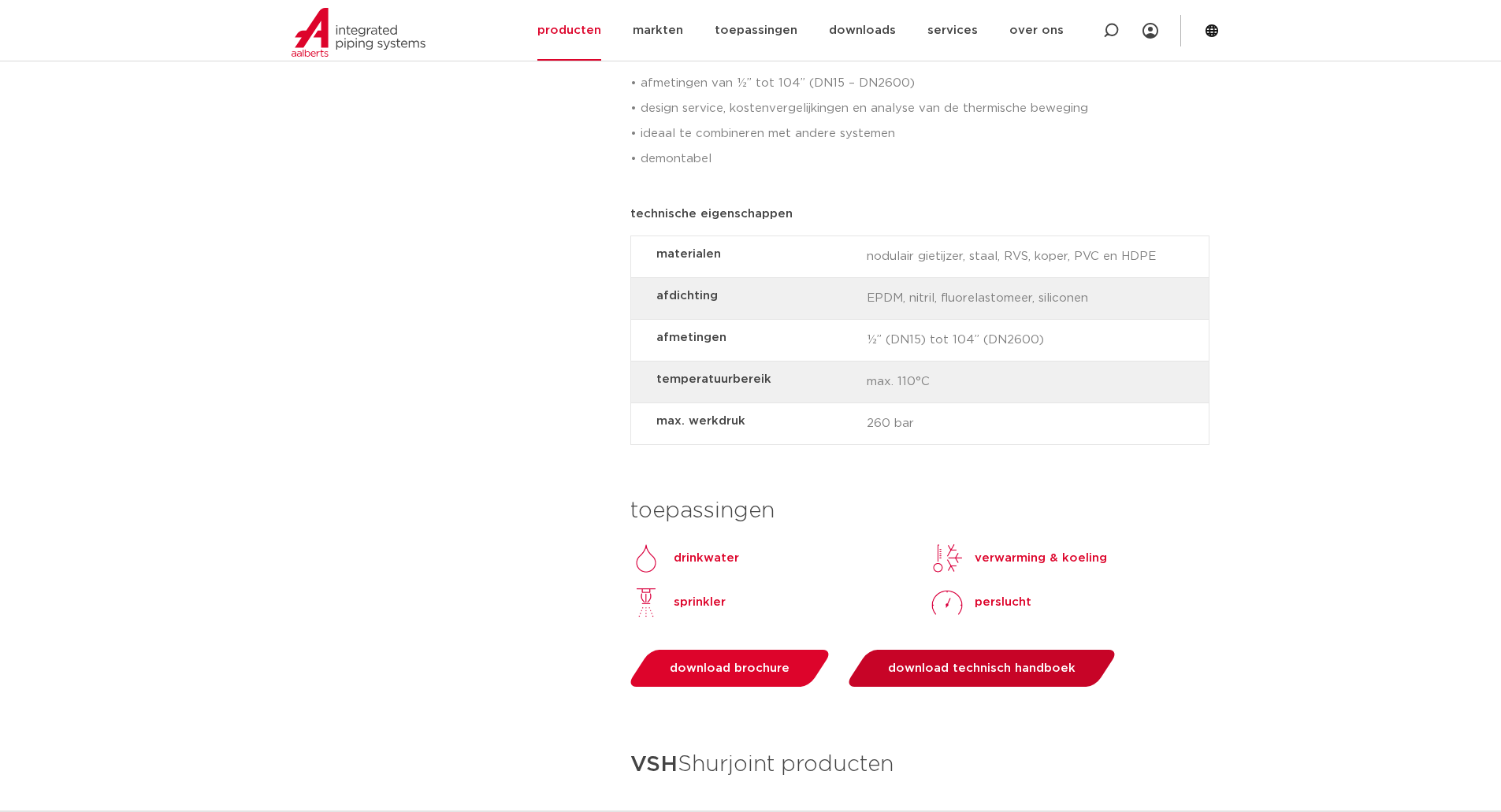
click at [961, 671] on span "download technisch handboek" at bounding box center [982, 668] width 188 height 12
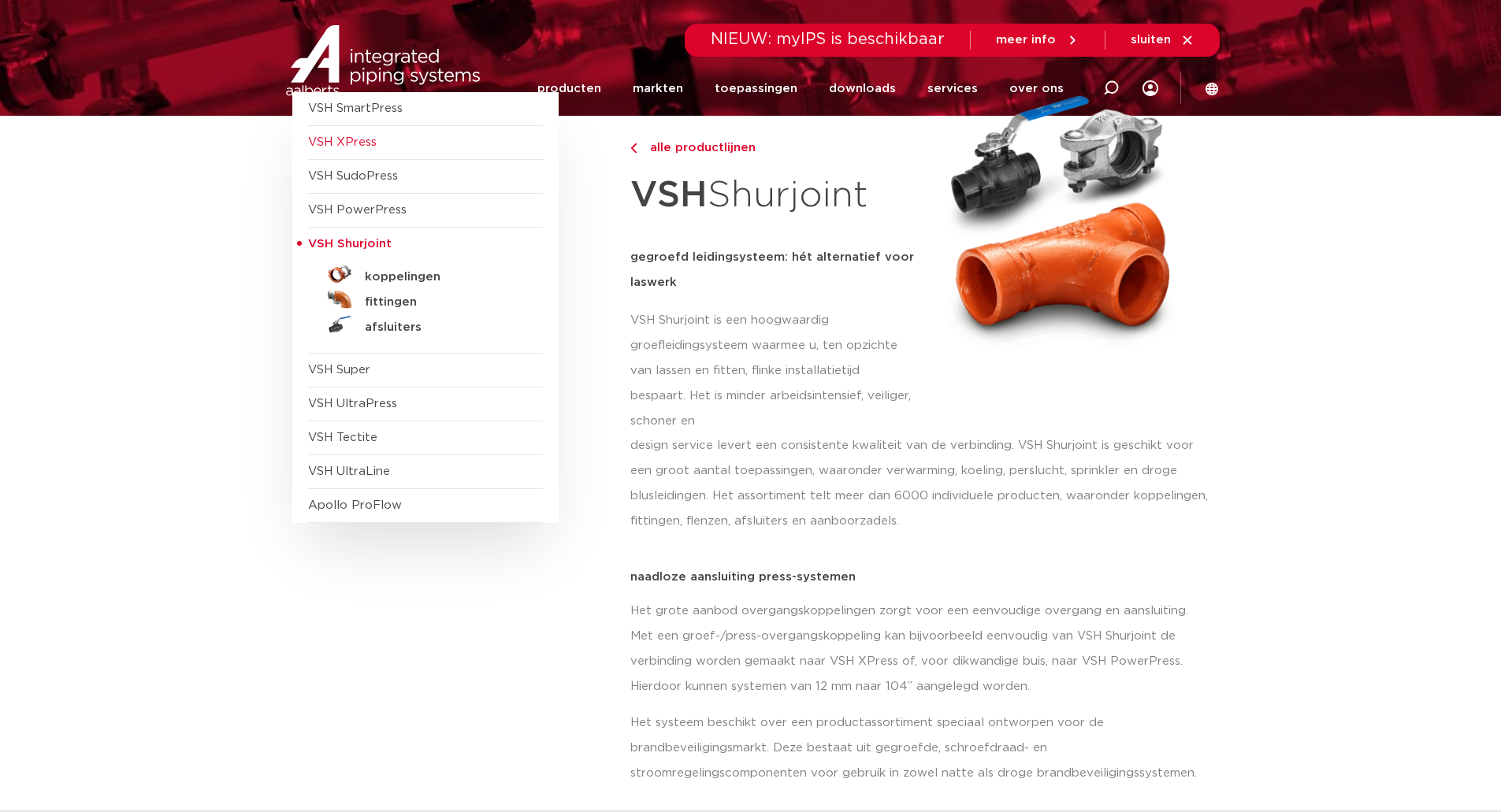
scroll to position [0, 0]
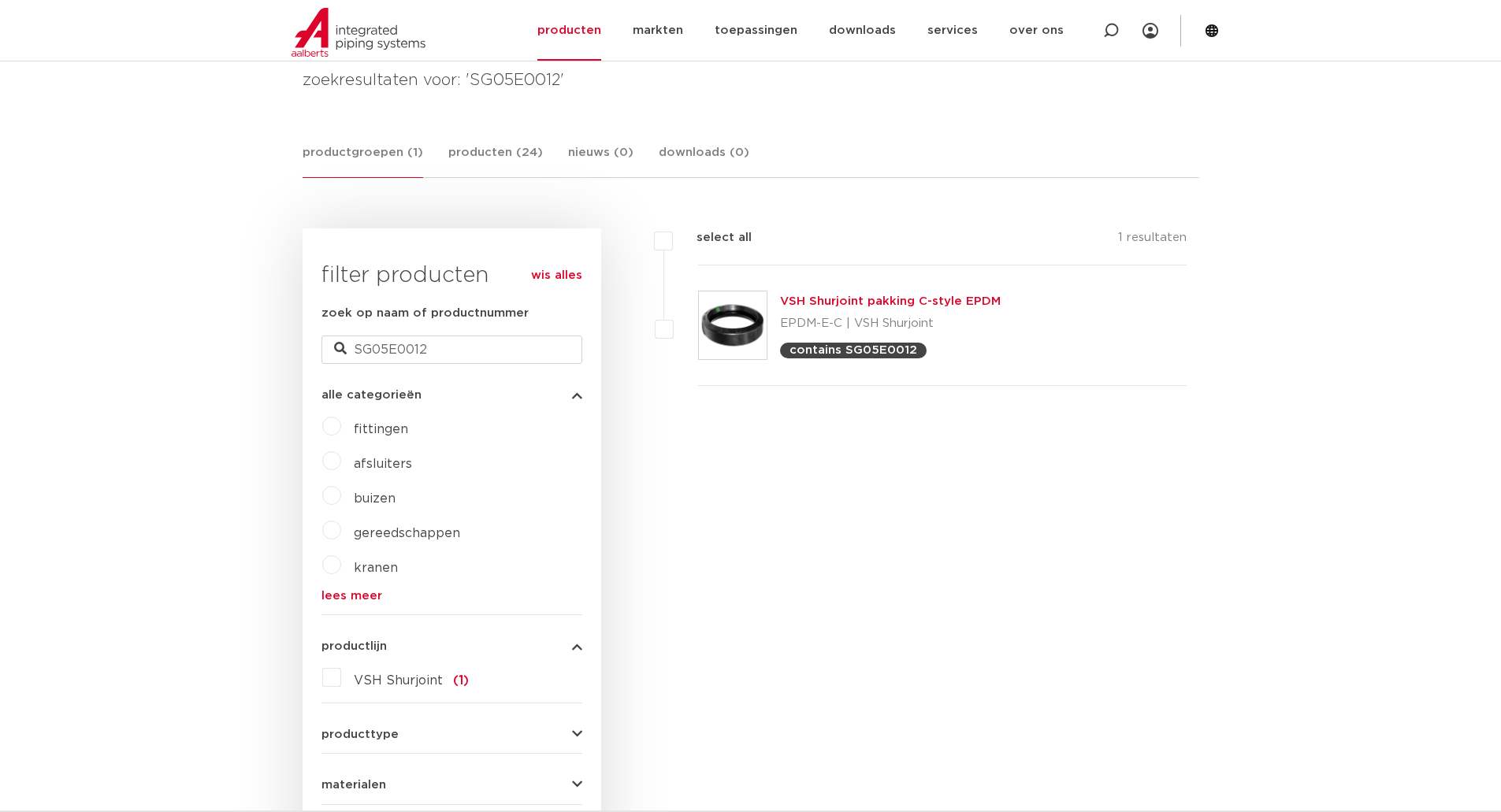
click at [876, 302] on link "VSH Shurjoint pakking C-style EPDM" at bounding box center [890, 301] width 221 height 12
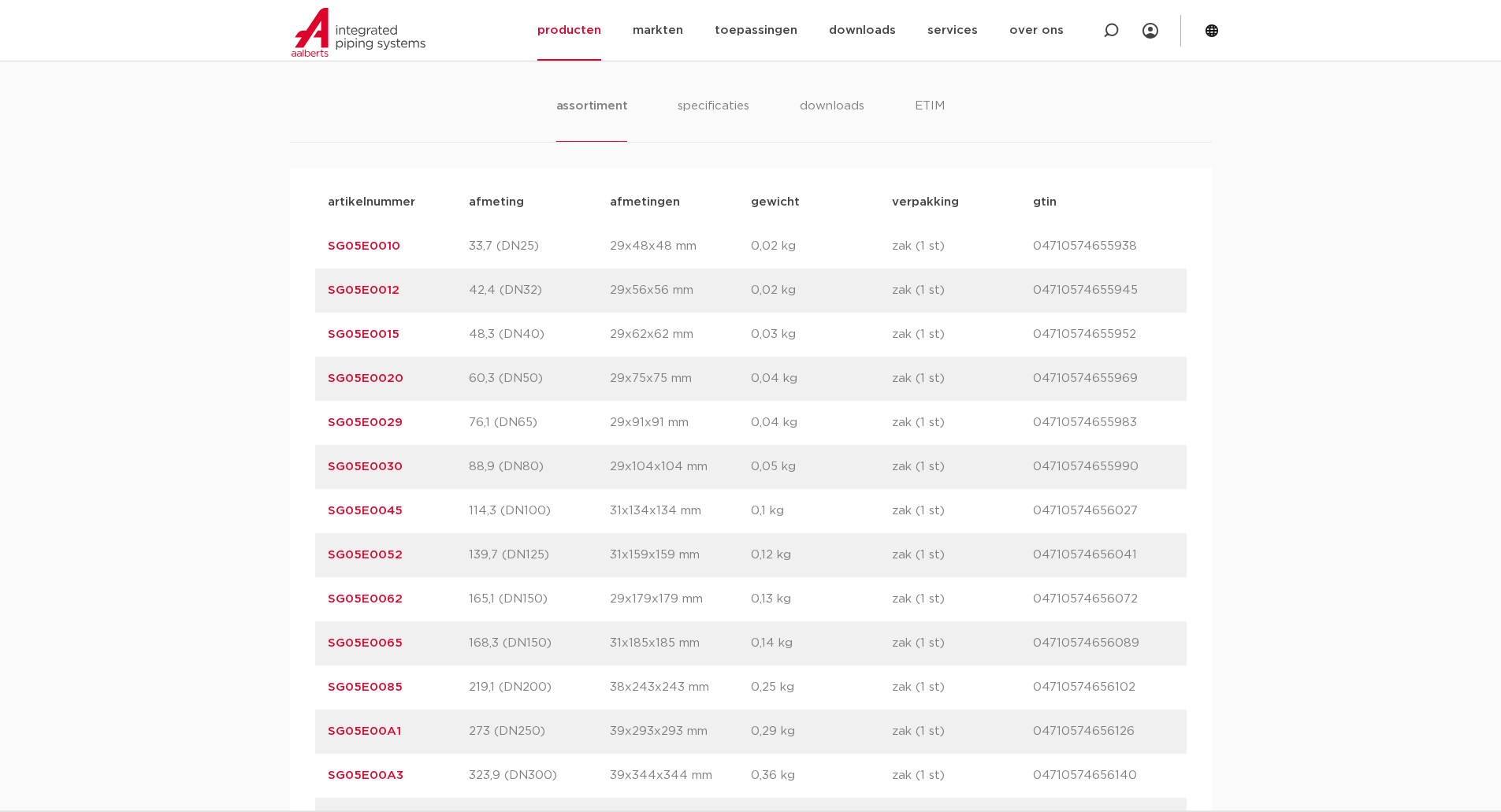
scroll to position [709, 0]
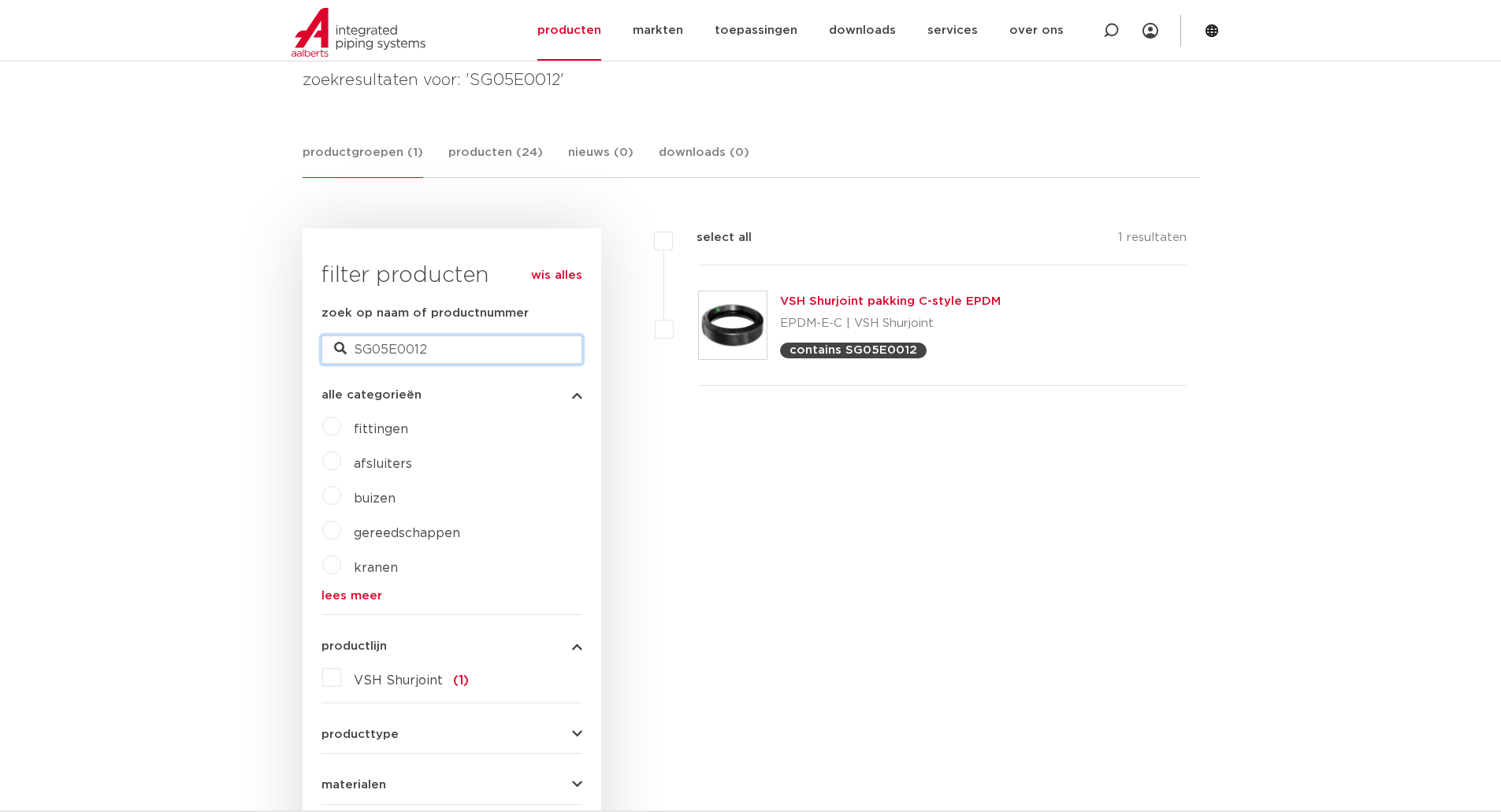
drag, startPoint x: 467, startPoint y: 358, endPoint x: 387, endPoint y: 356, distance: 80.0
click at [387, 356] on input "SG05E0012" at bounding box center [452, 349] width 261 height 29
type input "SG05"
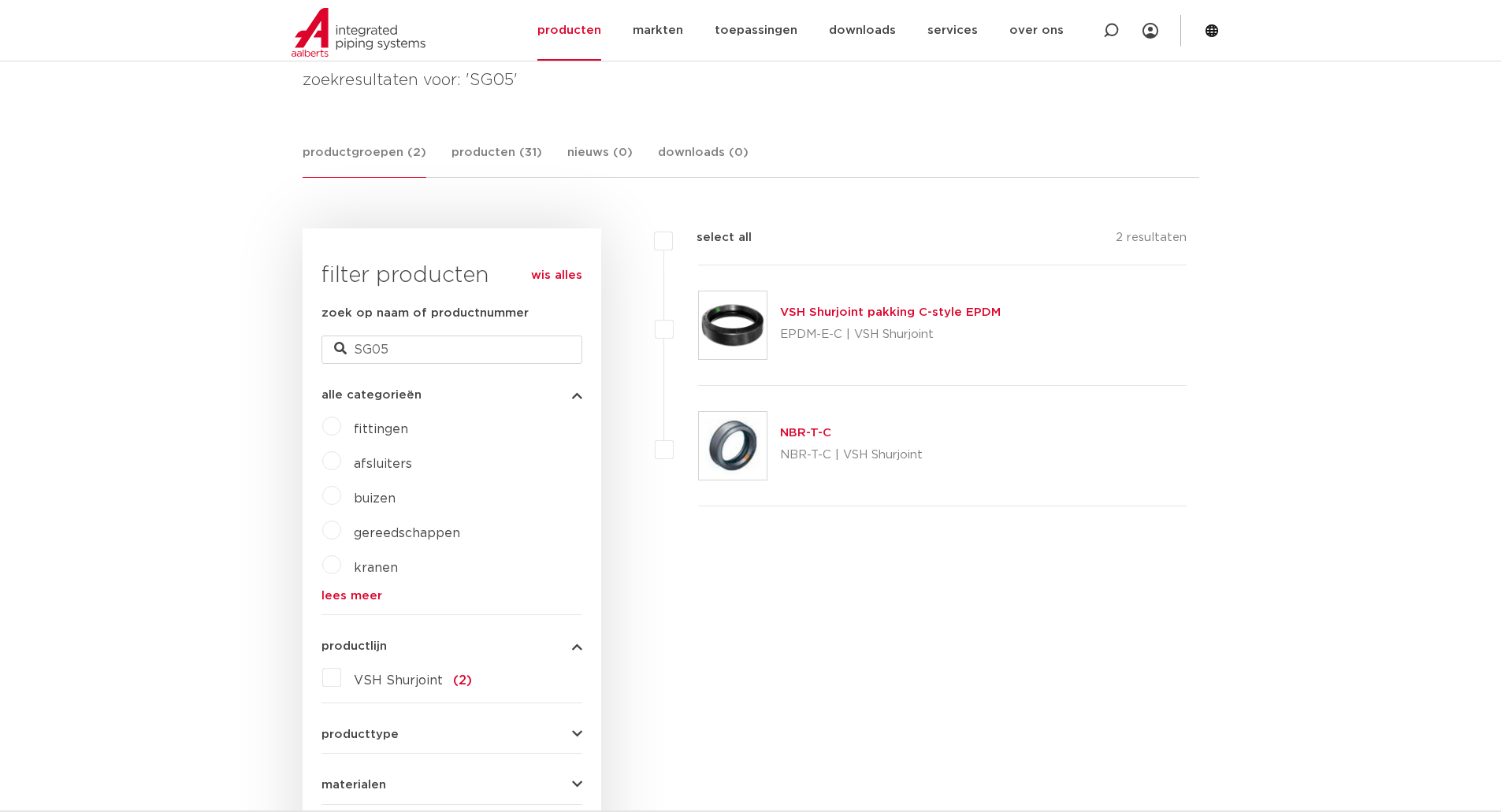
click at [829, 310] on link "VSH Shurjoint pakking C-style EPDM" at bounding box center [890, 312] width 221 height 12
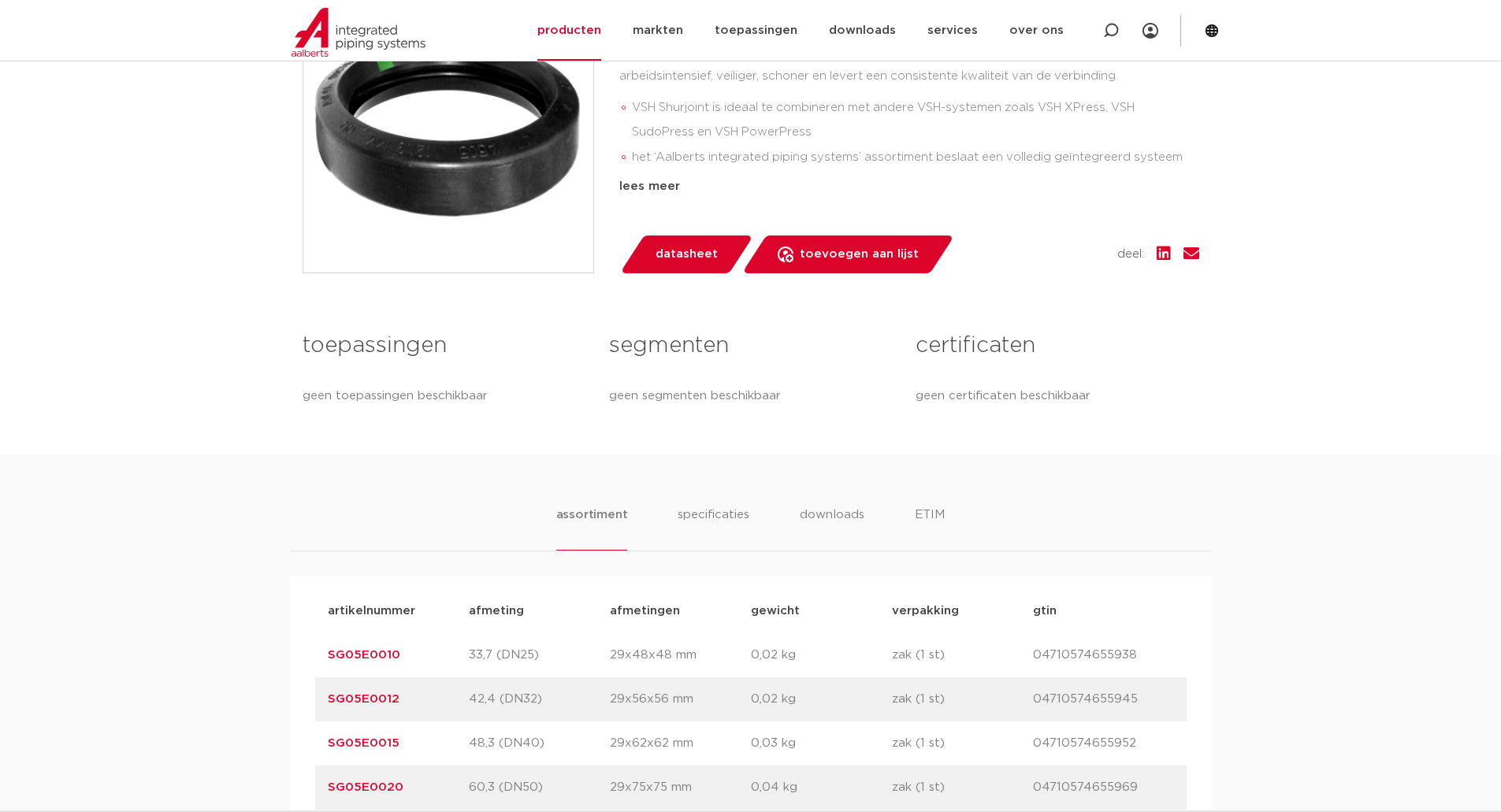
scroll to position [630, 0]
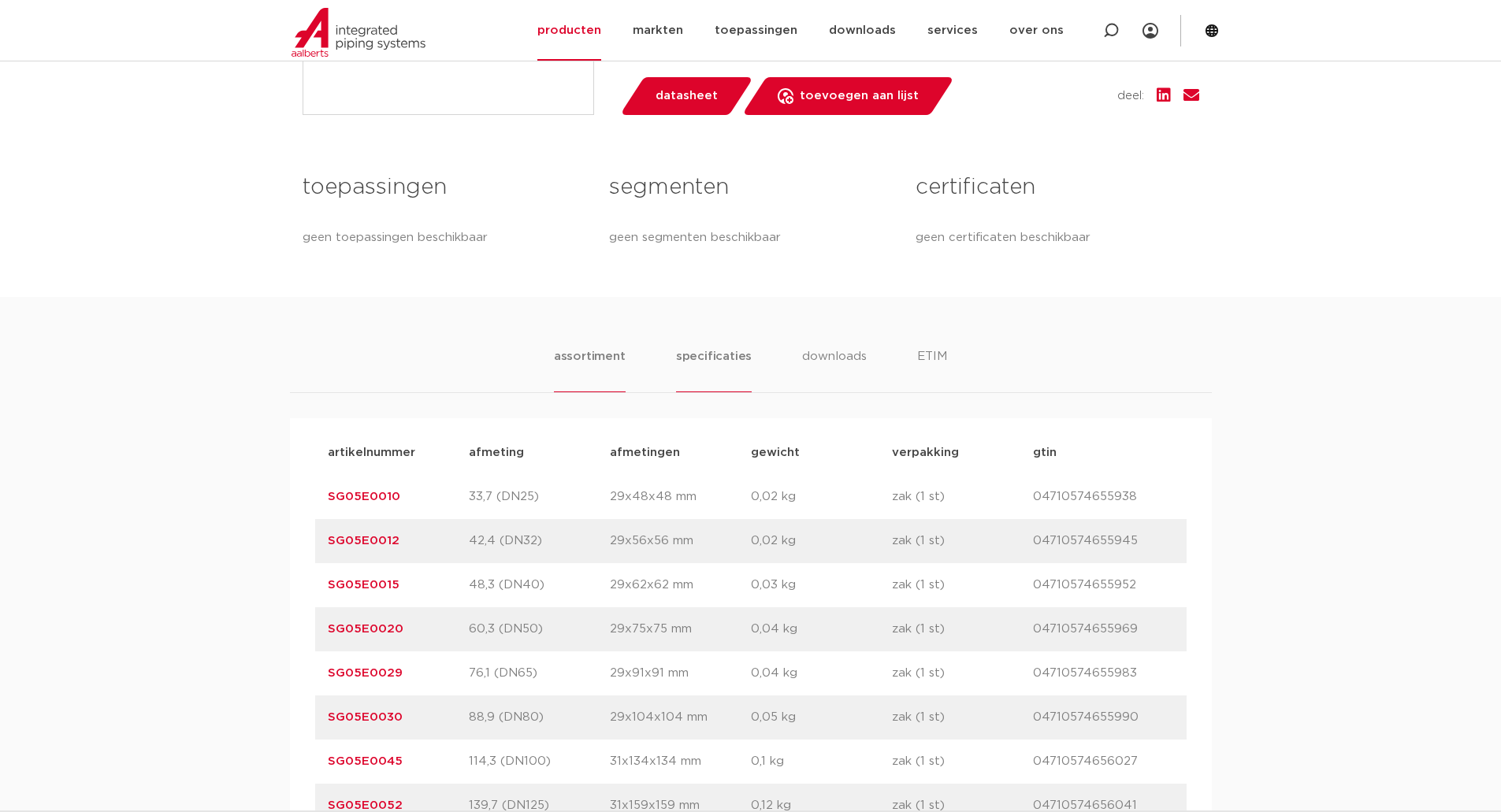
click at [711, 361] on li "specificaties" at bounding box center [714, 370] width 76 height 45
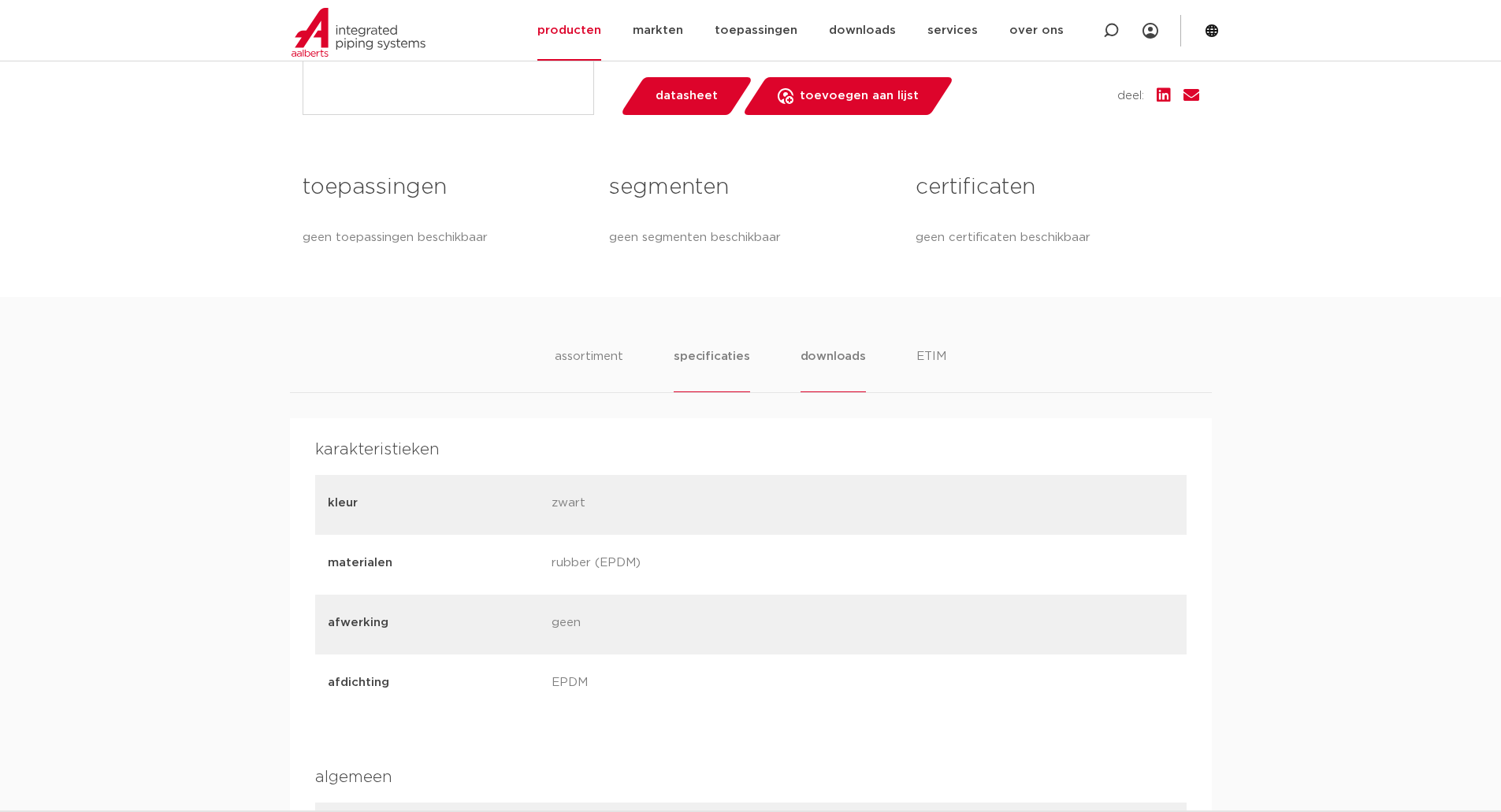
click at [835, 355] on li "downloads" at bounding box center [833, 370] width 66 height 45
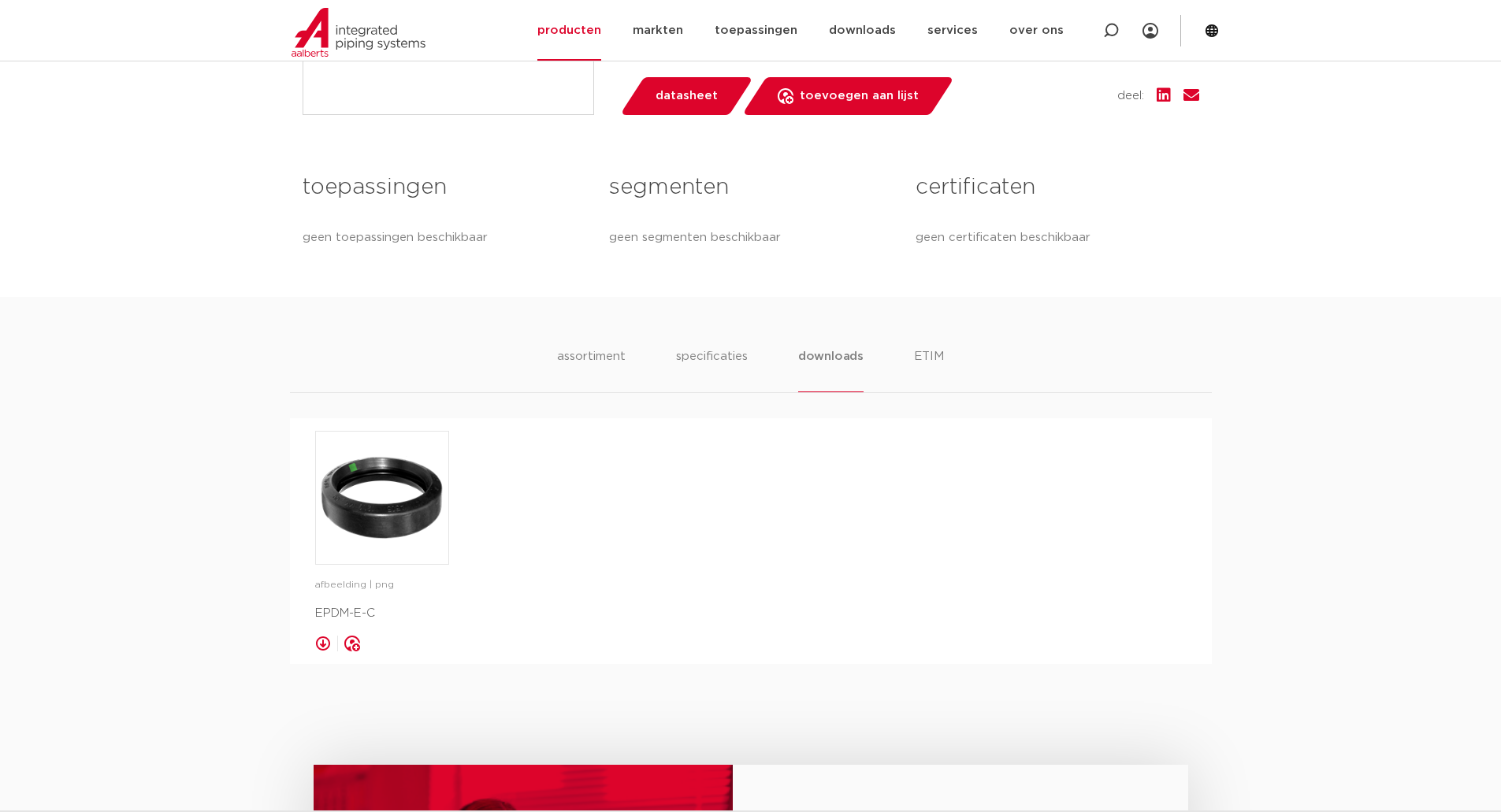
click at [908, 356] on ul "assortiment specificaties downloads ETIM" at bounding box center [750, 370] width 387 height 45
click at [932, 353] on li "ETIM" at bounding box center [929, 370] width 29 height 45
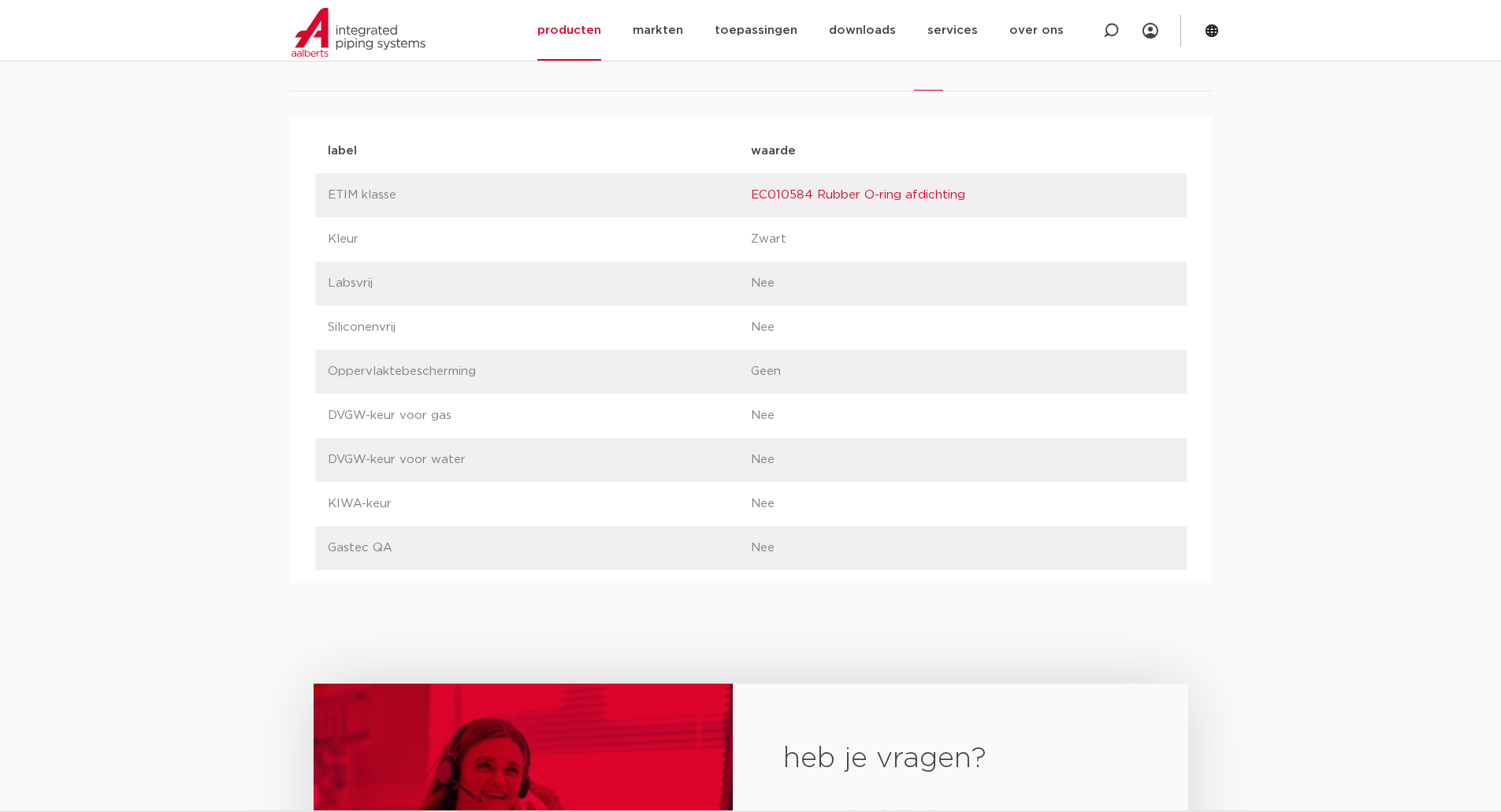
scroll to position [945, 0]
